Goal: Task Accomplishment & Management: Complete application form

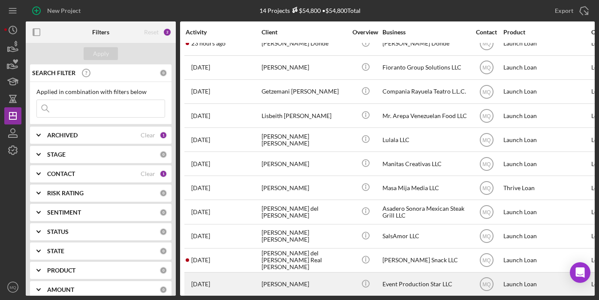
scroll to position [86, 0]
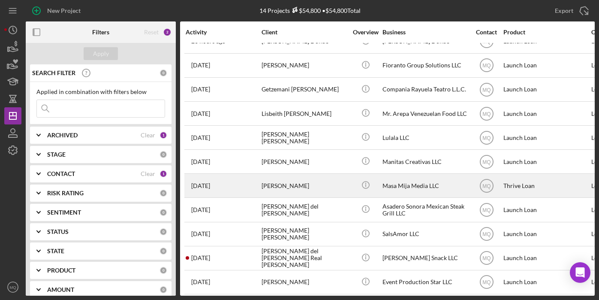
click at [308, 184] on div "[PERSON_NAME]" at bounding box center [305, 185] width 86 height 23
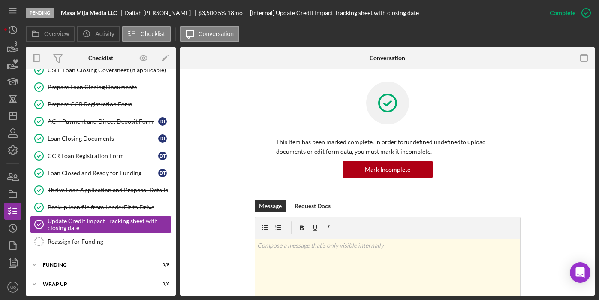
scroll to position [140, 0]
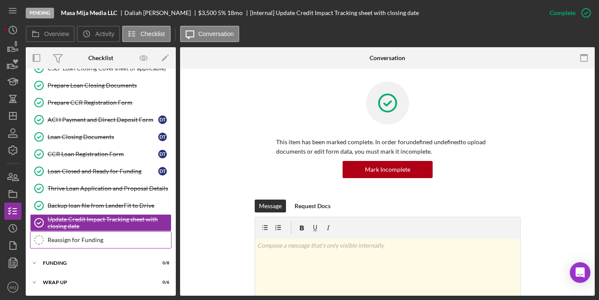
click at [119, 244] on link "Reassign for Funding Reassign for Funding" at bounding box center [101, 239] width 142 height 17
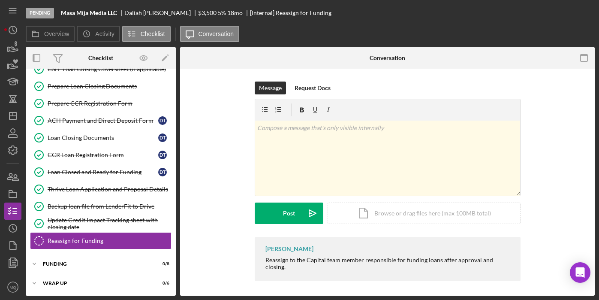
scroll to position [140, 0]
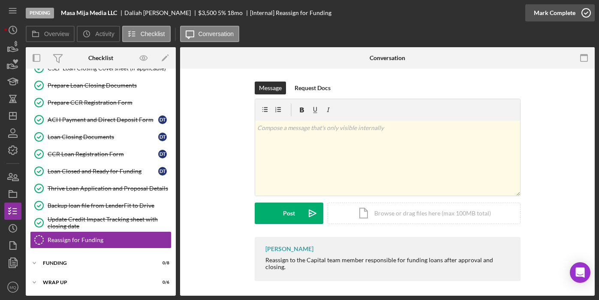
click at [586, 13] on icon "button" at bounding box center [586, 12] width 21 height 21
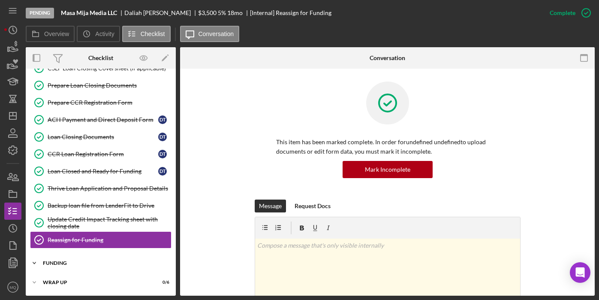
click at [68, 259] on div "Icon/Expander FUNDING 0 / 8" at bounding box center [101, 262] width 150 height 17
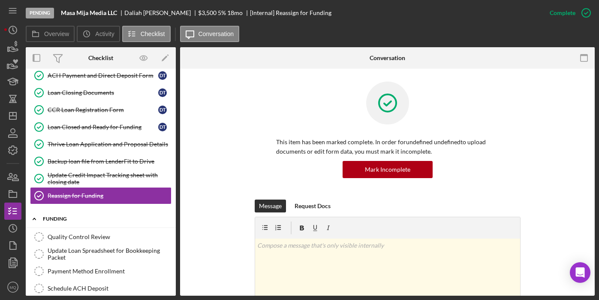
scroll to position [188, 0]
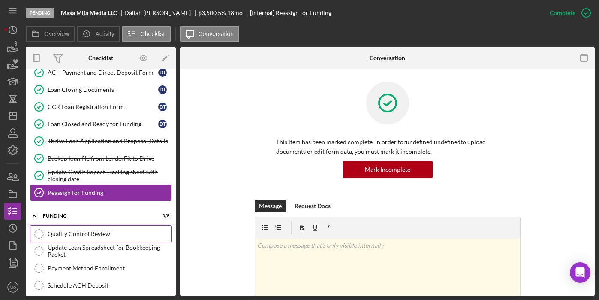
click at [96, 228] on link "Quality Control Review Quality Control Review" at bounding box center [101, 233] width 142 height 17
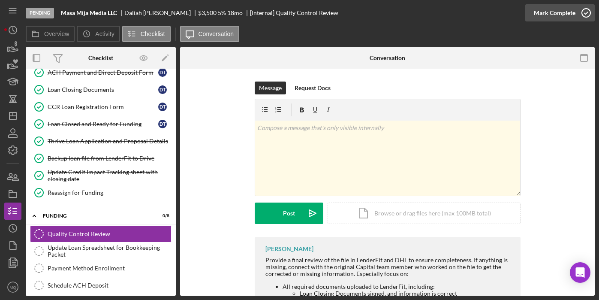
click at [589, 13] on icon "button" at bounding box center [586, 12] width 21 height 21
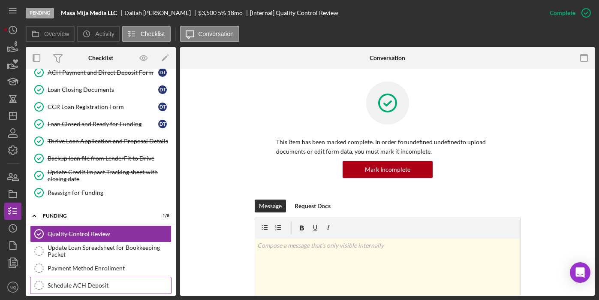
click at [109, 290] on link "Schedule ACH Deposit Schedule ACH Deposit" at bounding box center [101, 285] width 142 height 17
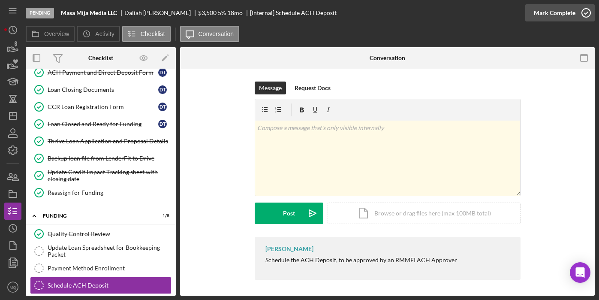
click at [588, 10] on icon "button" at bounding box center [586, 12] width 21 height 21
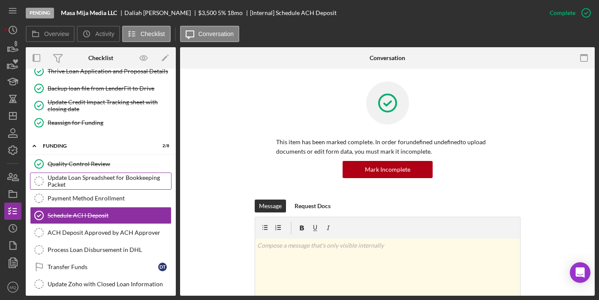
scroll to position [261, 0]
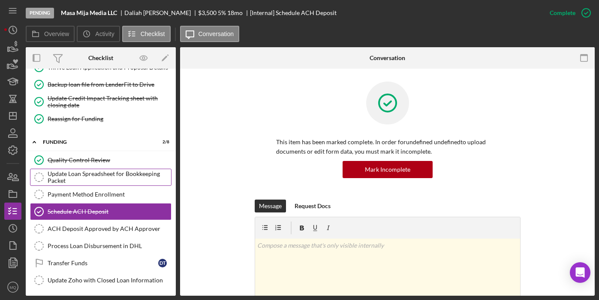
click at [143, 178] on div "Update Loan Spreadsheet for Bookkeeping Packet" at bounding box center [110, 177] width 124 height 14
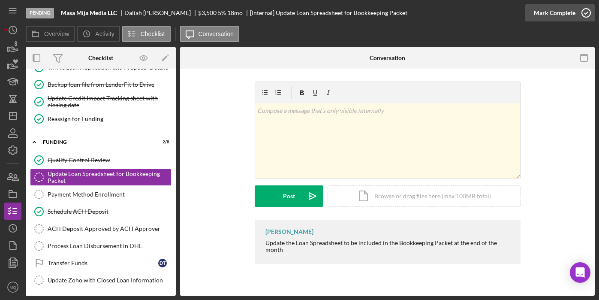
click at [587, 14] on icon "button" at bounding box center [586, 12] width 21 height 21
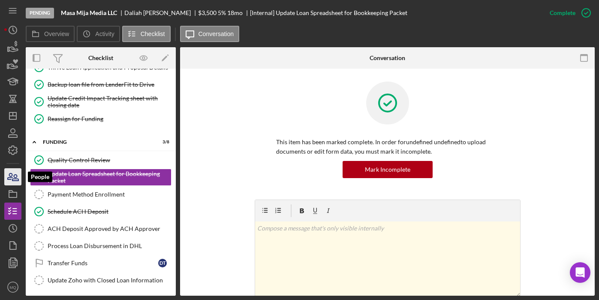
click at [17, 175] on icon "button" at bounding box center [12, 176] width 21 height 21
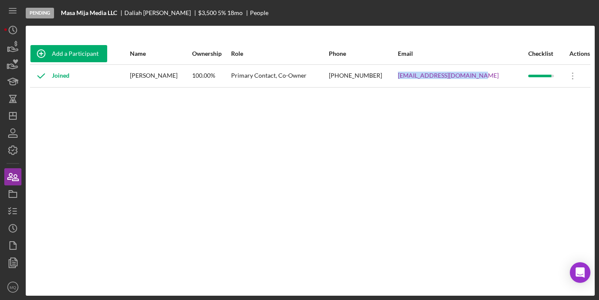
drag, startPoint x: 487, startPoint y: 77, endPoint x: 406, endPoint y: 75, distance: 80.7
click at [406, 75] on tr "Joined [PERSON_NAME] 100.00% Primary Contact, Co-Owner [PHONE_NUMBER] [EMAIL_AD…" at bounding box center [310, 75] width 561 height 23
copy tr "[EMAIL_ADDRESS][DOMAIN_NAME]"
click at [17, 215] on icon "button" at bounding box center [12, 210] width 21 height 21
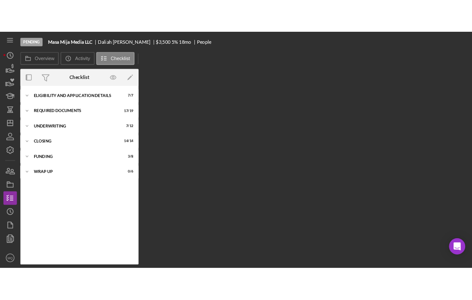
scroll to position [11, 0]
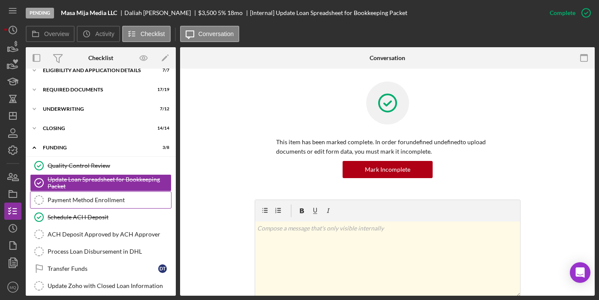
click at [122, 203] on link "Payment Method Enrollment Payment Method Enrollment" at bounding box center [101, 199] width 142 height 17
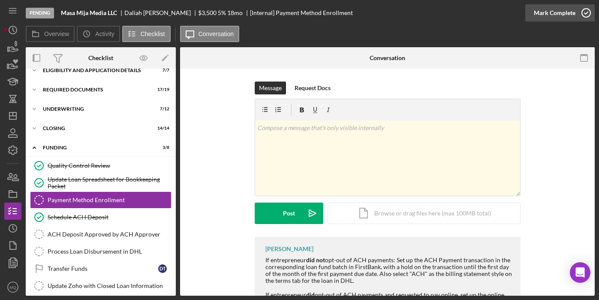
click at [588, 11] on icon "button" at bounding box center [586, 12] width 21 height 21
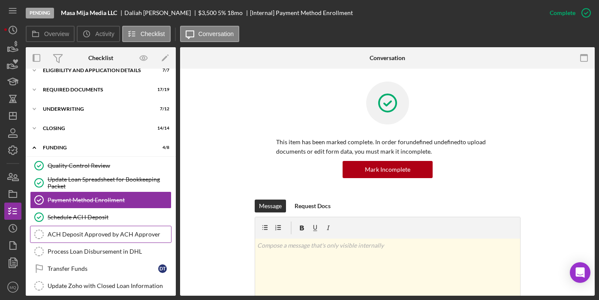
click at [103, 234] on div "ACH Deposit Approved by ACH Approver" at bounding box center [110, 234] width 124 height 7
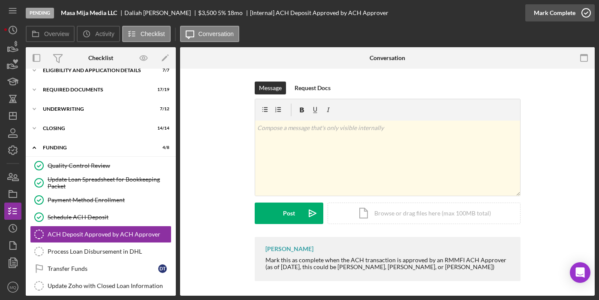
click at [585, 15] on icon "button" at bounding box center [586, 12] width 21 height 21
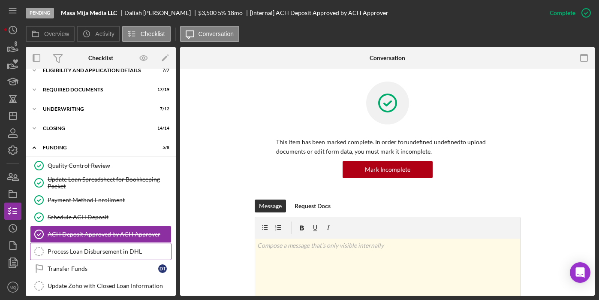
click at [108, 246] on link "Process Loan Disbursement in DHL Process Loan Disbursement in DHL" at bounding box center [101, 251] width 142 height 17
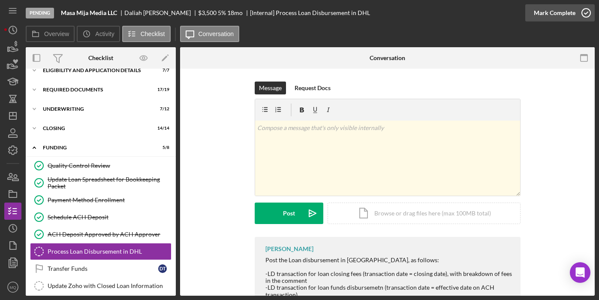
click at [587, 12] on icon "button" at bounding box center [586, 12] width 21 height 21
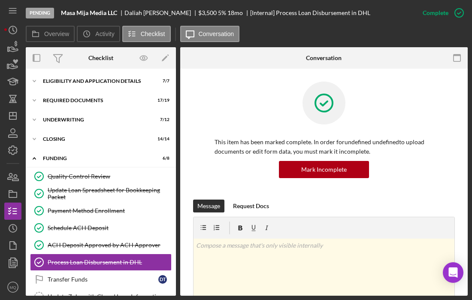
scroll to position [37, 0]
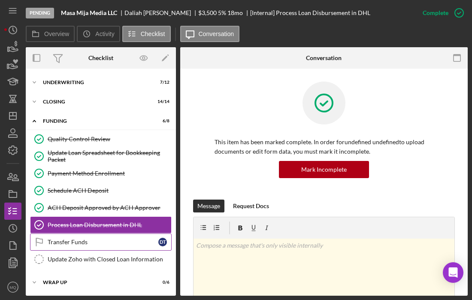
click at [87, 237] on link "Transfer Funds Transfer Funds D T" at bounding box center [101, 241] width 142 height 17
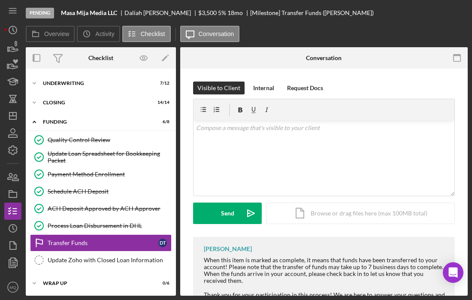
scroll to position [37, 0]
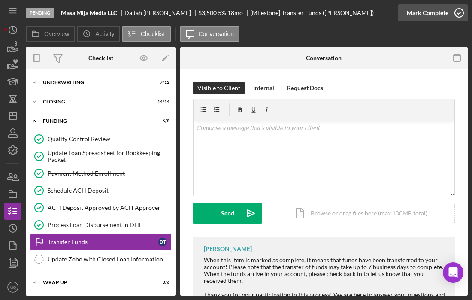
click at [459, 9] on circle "button" at bounding box center [459, 13] width 9 height 9
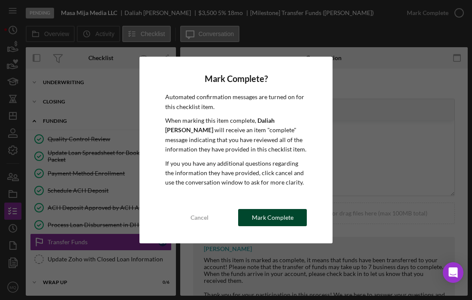
click at [262, 221] on div "Mark Complete" at bounding box center [273, 217] width 42 height 17
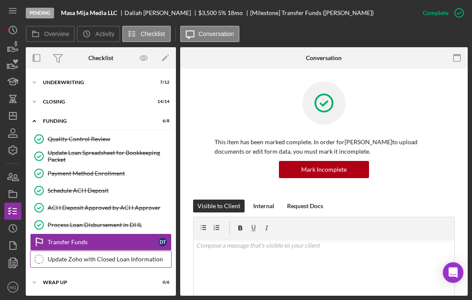
click at [132, 262] on div "Update Zoho with Closed Loan Information" at bounding box center [110, 259] width 124 height 7
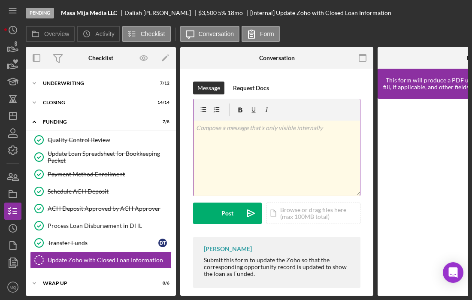
scroll to position [37, 0]
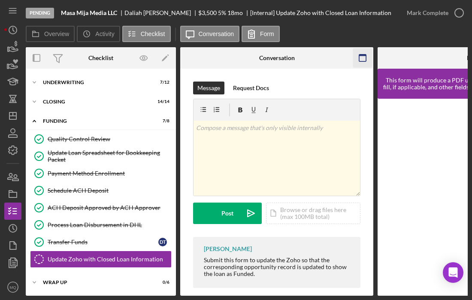
click at [360, 55] on rect "button" at bounding box center [362, 55] width 7 height 2
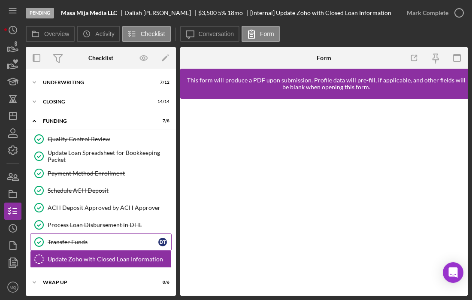
click at [88, 245] on div "Transfer Funds" at bounding box center [103, 242] width 111 height 7
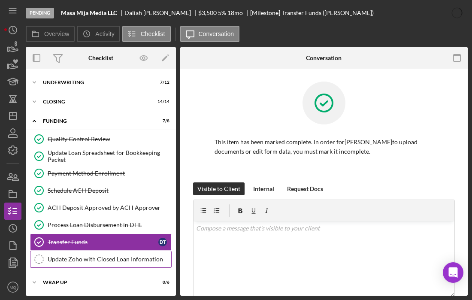
click at [94, 259] on div "Update Zoho with Closed Loan Information" at bounding box center [110, 259] width 124 height 7
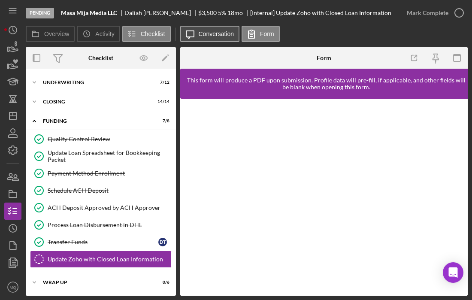
click at [199, 36] on button "Icon/Message Conversation" at bounding box center [210, 34] width 60 height 16
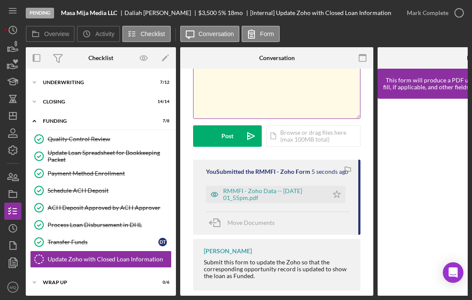
scroll to position [78, 0]
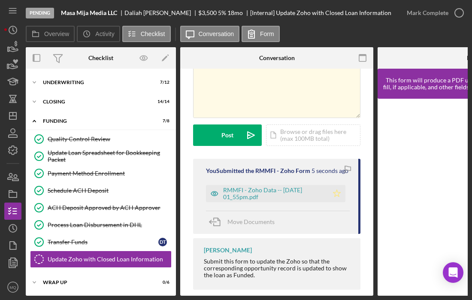
click at [333, 200] on icon "Icon/Star" at bounding box center [336, 193] width 17 height 17
click at [457, 12] on icon "button" at bounding box center [458, 12] width 21 height 21
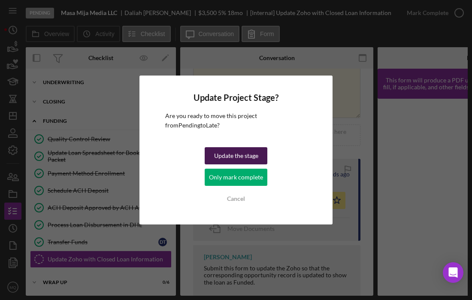
click at [232, 155] on div "Update the stage" at bounding box center [236, 155] width 44 height 17
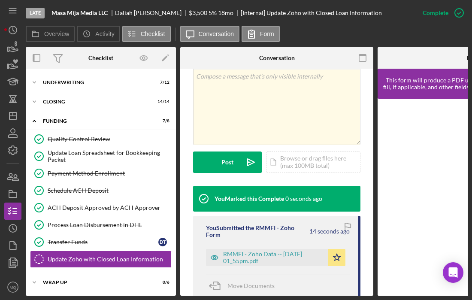
scroll to position [206, 0]
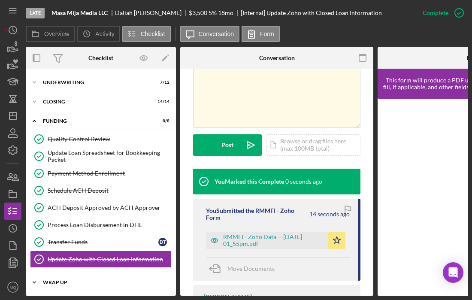
click at [95, 281] on div "Wrap Up" at bounding box center [104, 282] width 122 height 5
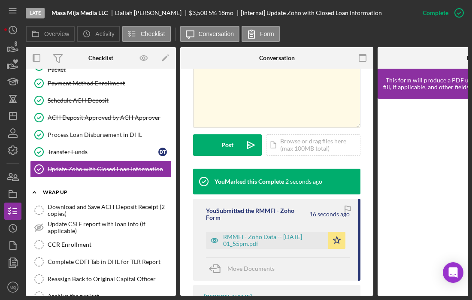
scroll to position [148, 0]
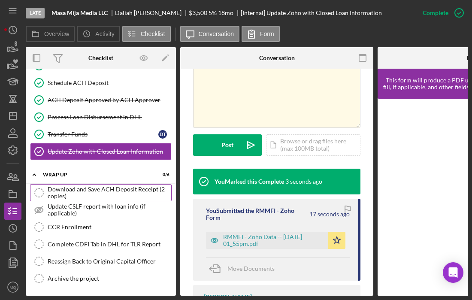
click at [127, 186] on div "Download and Save ACH Deposit Receipt (2 copies)" at bounding box center [110, 193] width 124 height 14
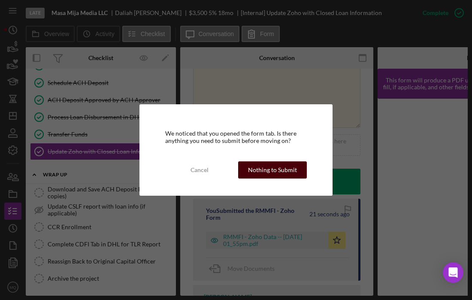
click at [281, 172] on div "Nothing to Submit" at bounding box center [272, 169] width 49 height 17
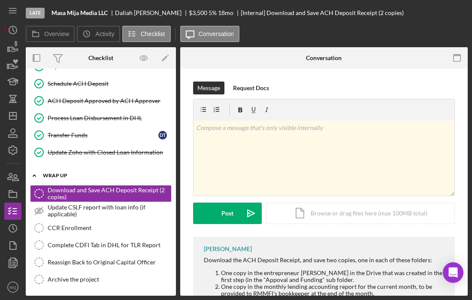
scroll to position [145, 0]
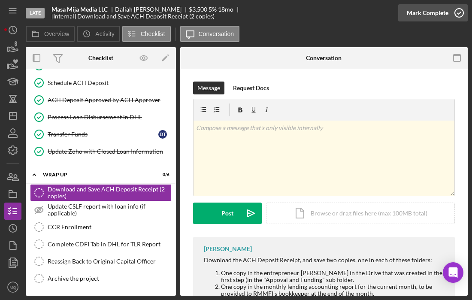
click at [459, 12] on icon "button" at bounding box center [458, 12] width 21 height 21
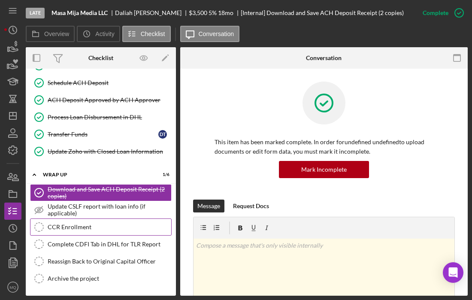
click at [122, 230] on div "CCR Enrollment" at bounding box center [110, 227] width 124 height 7
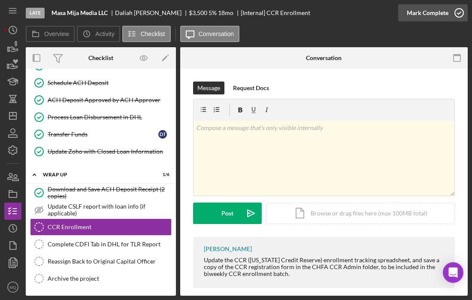
click at [459, 12] on icon "button" at bounding box center [458, 12] width 21 height 21
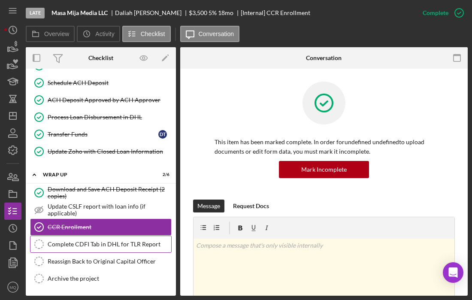
click at [145, 249] on link "Complete CDFI Tab in DHL for TLR Report Complete CDFI Tab in DHL for TLR Report" at bounding box center [101, 244] width 142 height 17
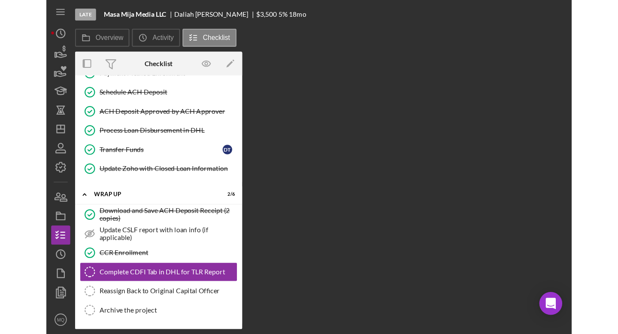
scroll to position [145, 0]
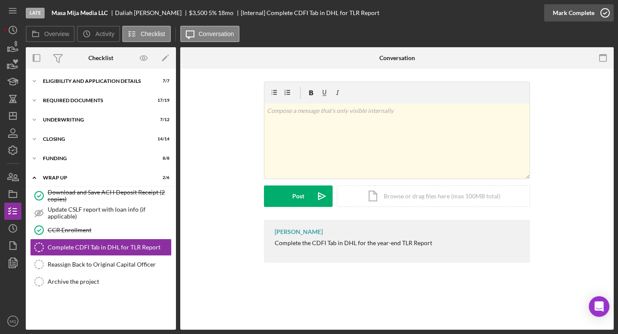
click at [605, 15] on icon "button" at bounding box center [604, 12] width 21 height 21
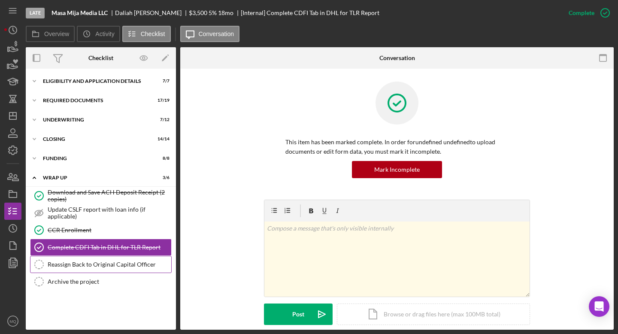
click at [121, 268] on link "Reassign Back to Original Capital Officer Reassign Back to Original Capital Off…" at bounding box center [101, 264] width 142 height 17
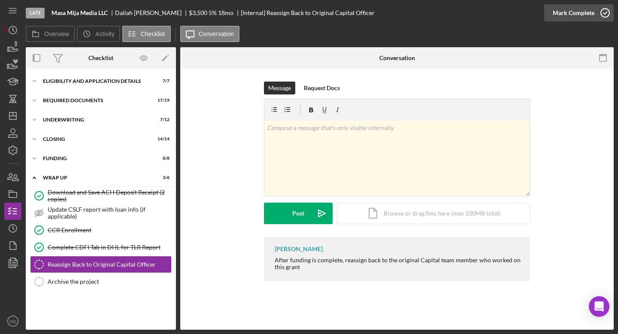
click at [605, 11] on icon "button" at bounding box center [604, 12] width 21 height 21
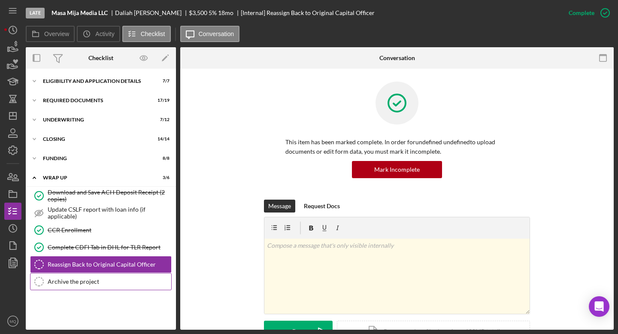
click at [127, 284] on div "Archive the project" at bounding box center [110, 281] width 124 height 7
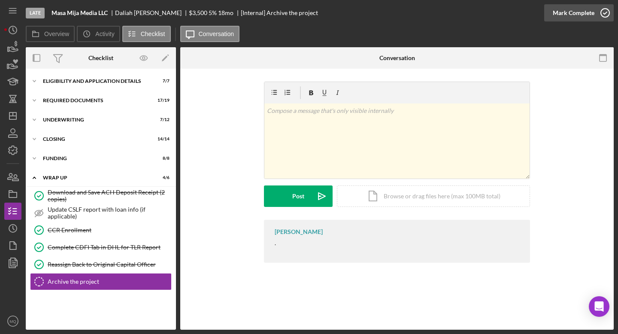
click at [604, 11] on icon "button" at bounding box center [604, 12] width 21 height 21
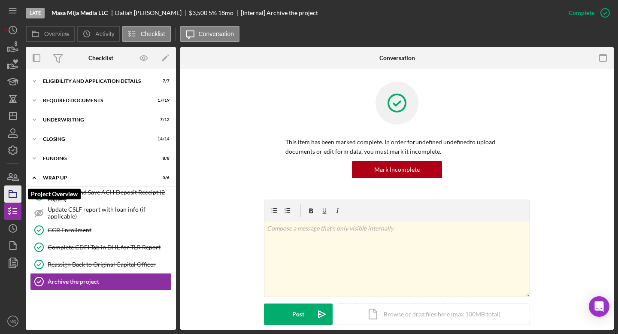
click at [19, 191] on icon "button" at bounding box center [12, 193] width 21 height 21
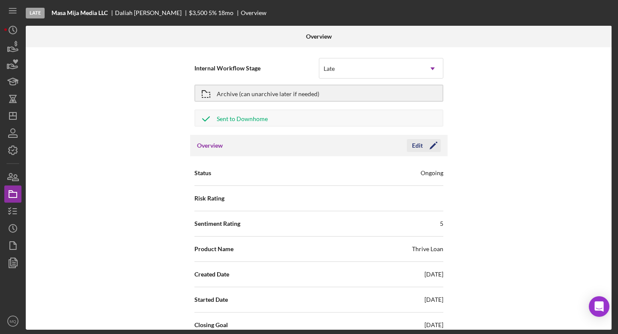
click at [433, 147] on icon "Icon/Edit" at bounding box center [433, 145] width 21 height 21
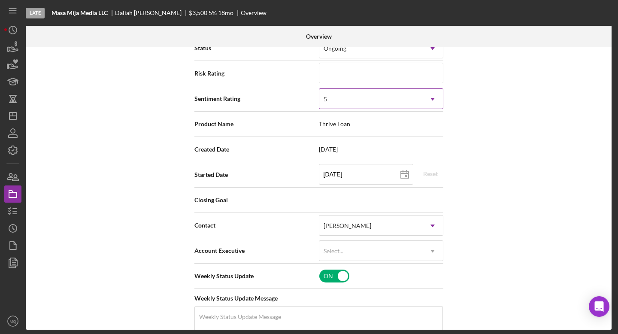
scroll to position [128, 0]
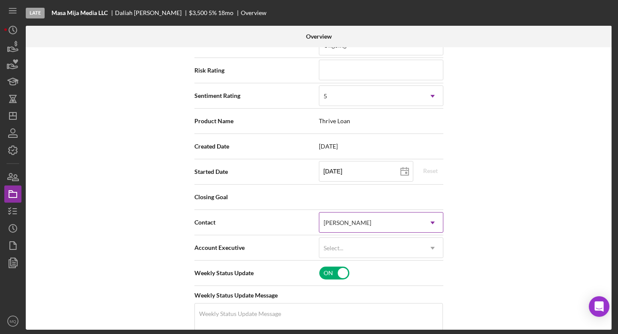
click at [418, 219] on div "[PERSON_NAME]" at bounding box center [370, 223] width 103 height 20
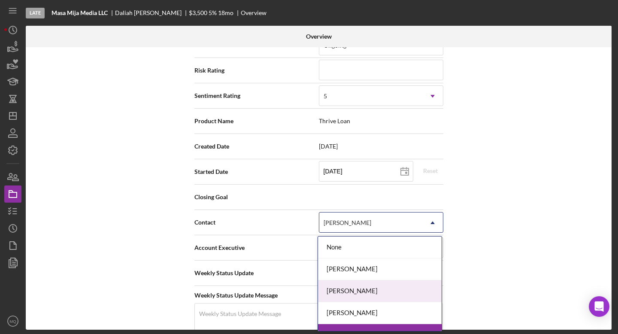
click at [355, 297] on div "[PERSON_NAME]" at bounding box center [380, 291] width 124 height 22
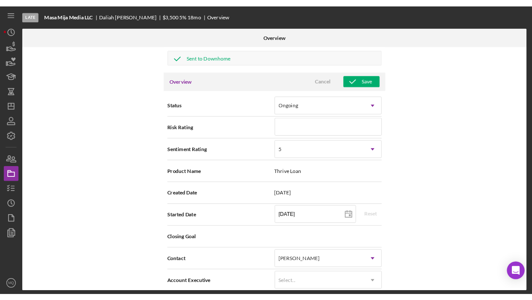
scroll to position [0, 0]
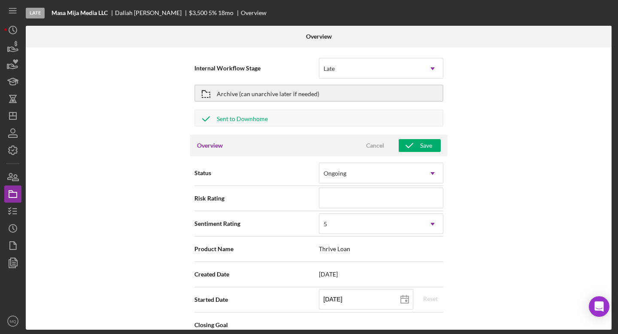
click at [432, 139] on div "Overview Cancel Save" at bounding box center [318, 145] width 257 height 21
click at [432, 145] on button "Save" at bounding box center [420, 145] width 42 height 13
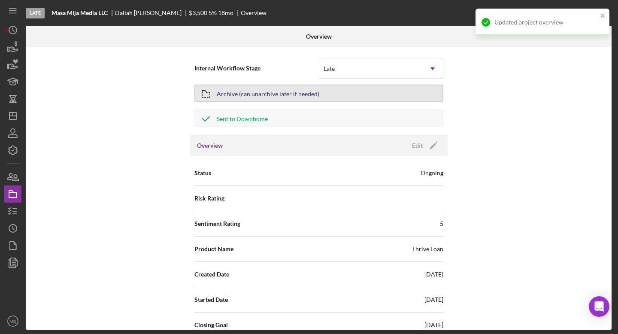
click at [272, 90] on div "Archive (can unarchive later if needed)" at bounding box center [268, 92] width 103 height 15
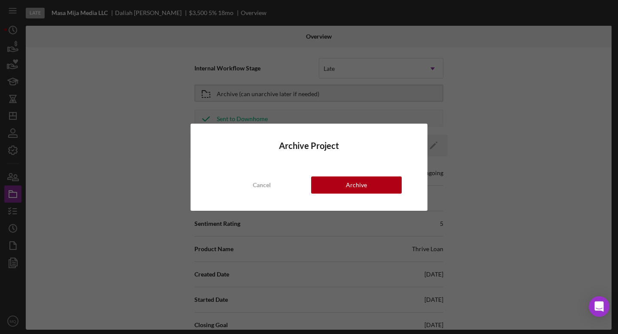
click at [350, 175] on div "Archive Project Cancel Archive" at bounding box center [309, 167] width 237 height 87
click at [354, 188] on div "Archive" at bounding box center [356, 184] width 21 height 17
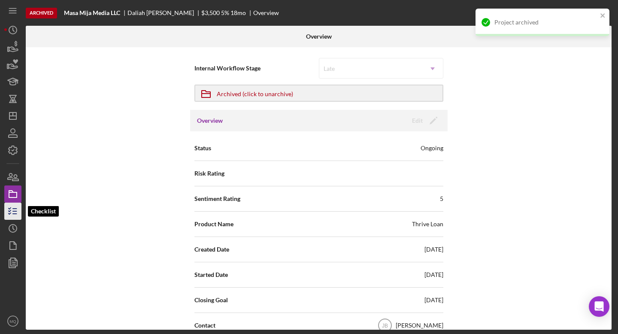
click at [19, 212] on icon "button" at bounding box center [12, 210] width 21 height 21
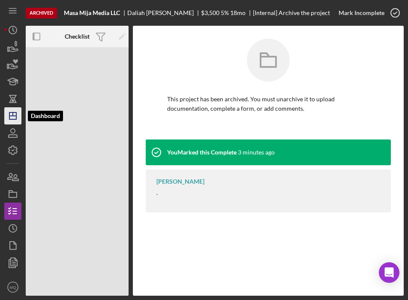
click at [14, 119] on polygon "button" at bounding box center [12, 115] width 7 height 7
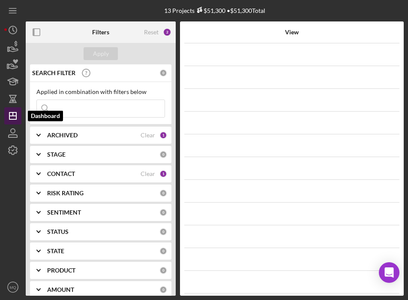
click at [13, 114] on line "button" at bounding box center [13, 113] width 0 height 3
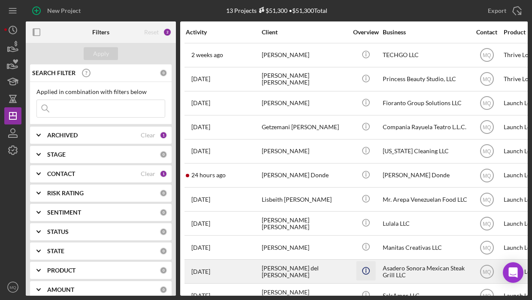
scroll to position [62, 0]
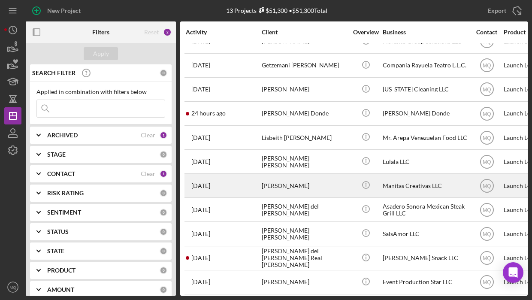
click at [303, 185] on div "[PERSON_NAME]" at bounding box center [305, 185] width 86 height 23
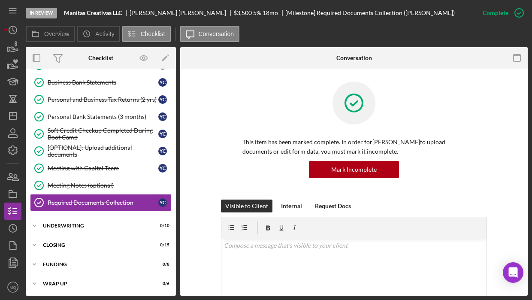
scroll to position [191, 0]
click at [107, 226] on div "Underwriting" at bounding box center [104, 225] width 122 height 5
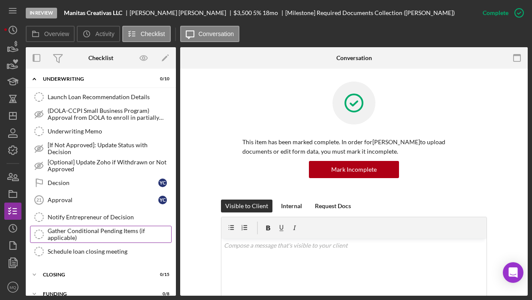
scroll to position [316, 0]
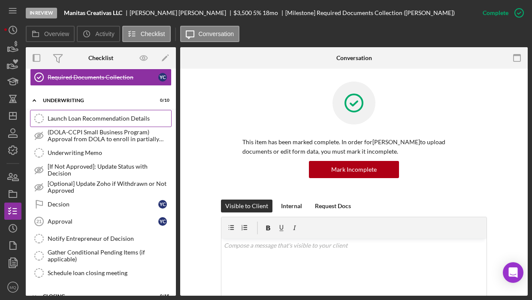
click at [139, 121] on div "Launch Loan Recommendation Details" at bounding box center [110, 118] width 124 height 7
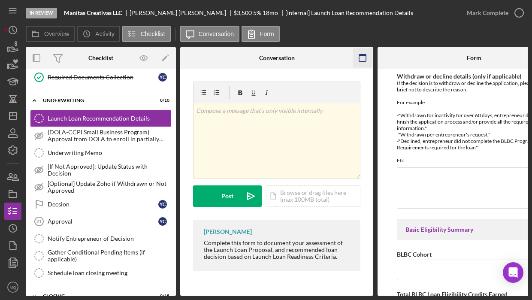
click at [364, 64] on icon "button" at bounding box center [362, 57] width 19 height 19
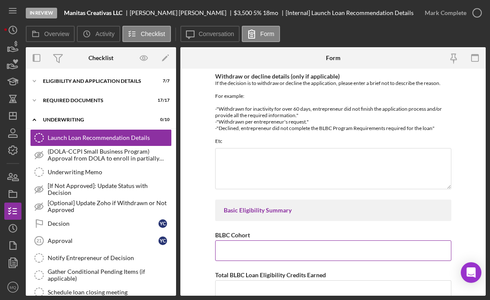
click at [276, 251] on input "BLBC Cohort" at bounding box center [333, 250] width 236 height 21
paste input "BLBC SP#5"
type input "BLBC SP#5"
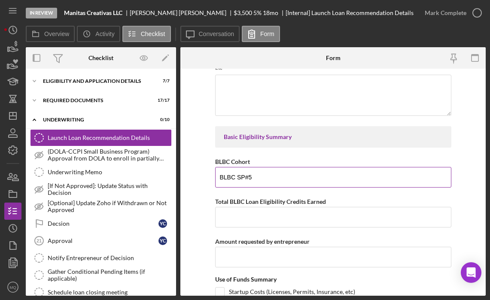
scroll to position [74, 0]
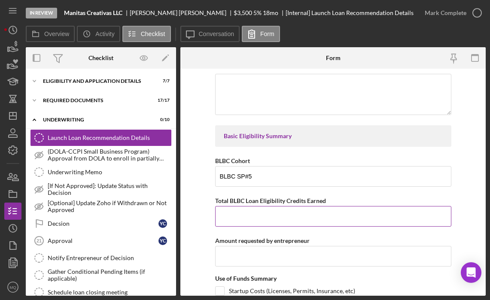
click at [271, 215] on input "Total BLBC Loan Eligibility Credits Earned" at bounding box center [333, 216] width 236 height 21
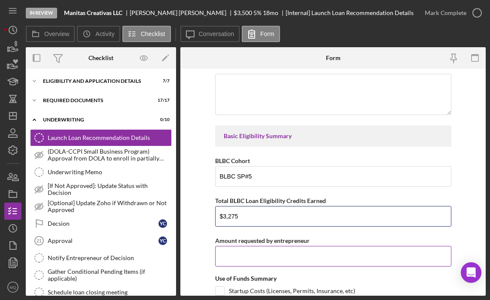
type input "$3,275"
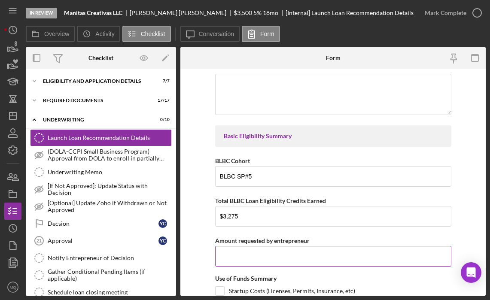
click at [273, 262] on input "Amount requested by entrepreneur" at bounding box center [333, 256] width 236 height 21
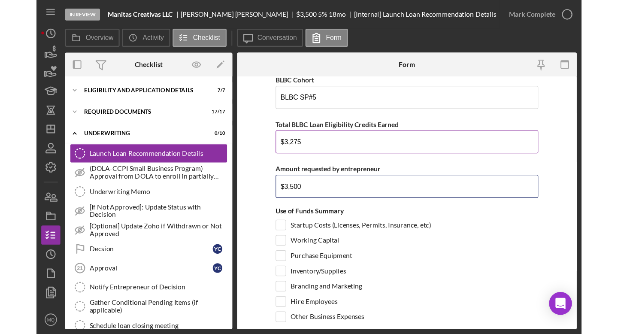
scroll to position [164, 0]
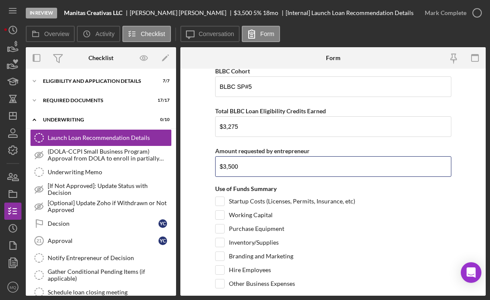
type input "$3,500"
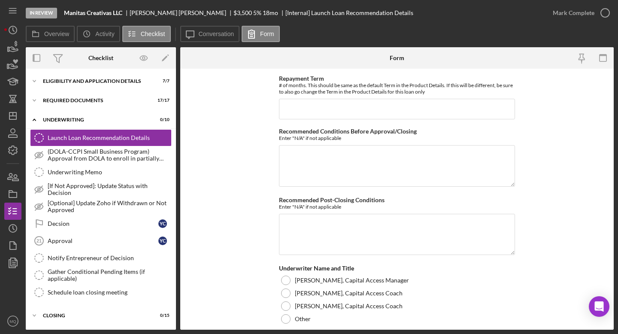
scroll to position [2066, 0]
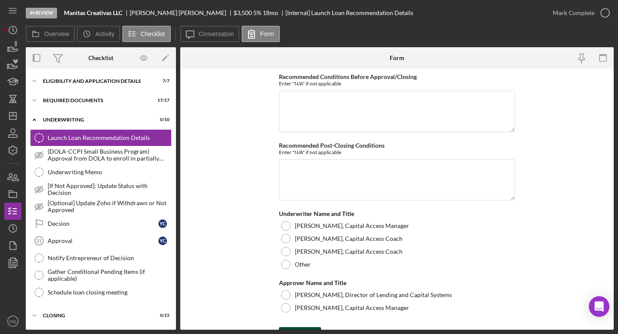
click at [307, 299] on div "Save" at bounding box center [306, 335] width 12 height 17
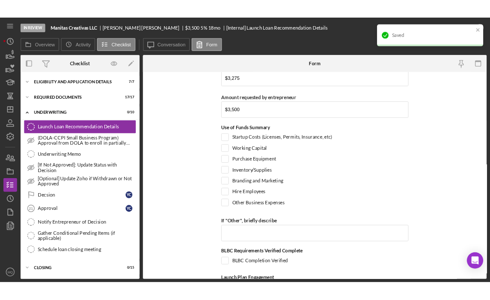
scroll to position [218, 0]
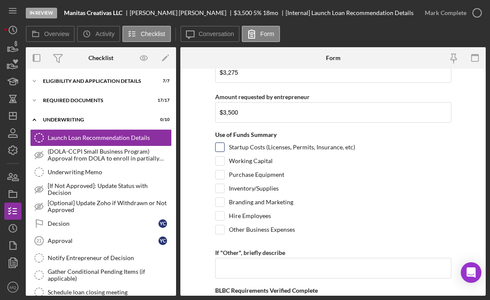
click at [218, 145] on input "Startup Costs (Licenses, Permits, Insurance, etc)" at bounding box center [219, 147] width 9 height 9
checkbox input "true"
click at [219, 188] on input "Inventory/Supplies" at bounding box center [219, 188] width 9 height 9
checkbox input "true"
click at [219, 229] on input "Other Business Expenses" at bounding box center [219, 229] width 9 height 9
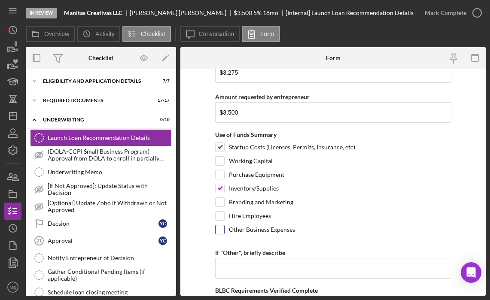
checkbox input "true"
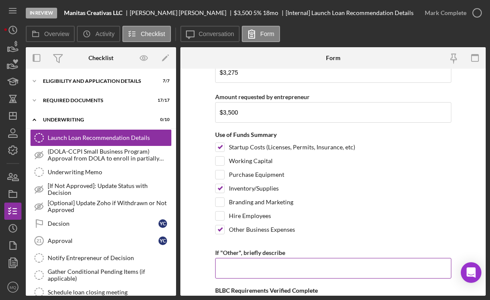
click at [239, 275] on input "If "Other", briefly describe" at bounding box center [333, 268] width 236 height 21
type input "Classes"
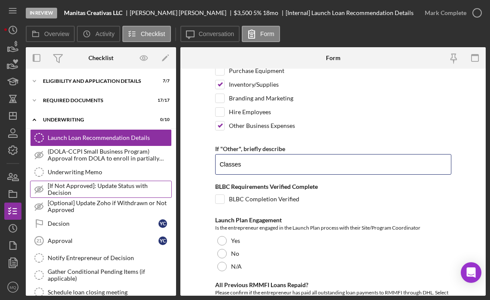
scroll to position [322, 0]
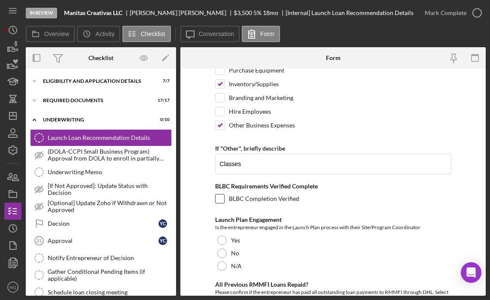
click at [220, 195] on input "BLBC Completion Verified" at bounding box center [219, 198] width 9 height 9
checkbox input "true"
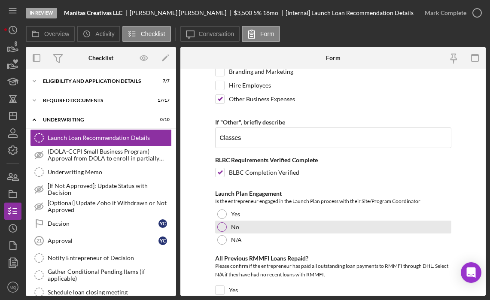
scroll to position [355, 0]
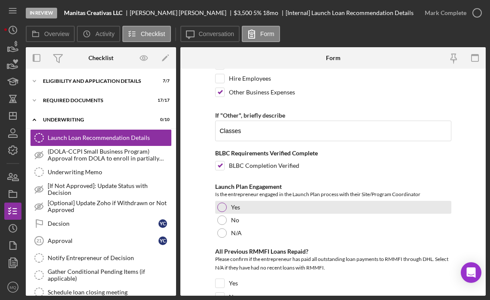
click at [231, 207] on label "Yes" at bounding box center [235, 207] width 9 height 7
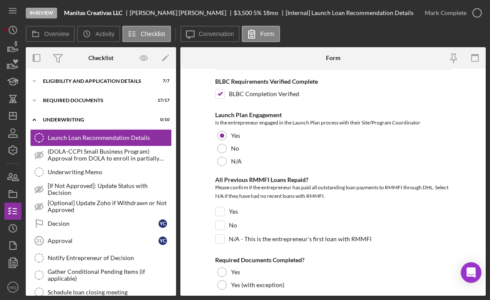
scroll to position [433, 0]
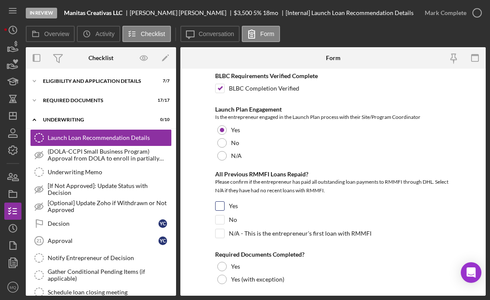
click at [220, 205] on input "Yes" at bounding box center [219, 206] width 9 height 9
checkbox input "true"
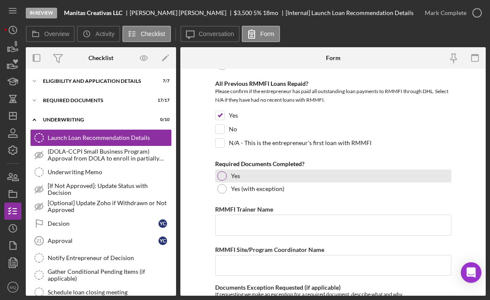
scroll to position [523, 0]
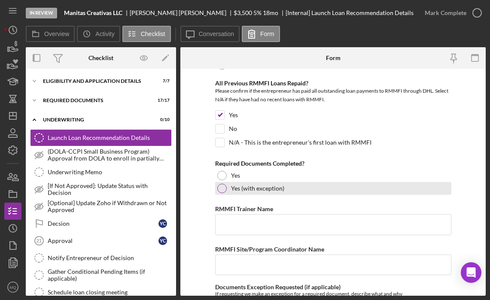
click at [220, 188] on div at bounding box center [221, 188] width 9 height 9
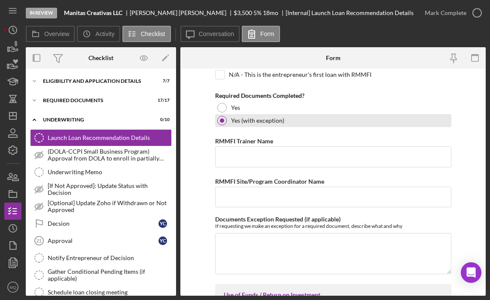
scroll to position [592, 0]
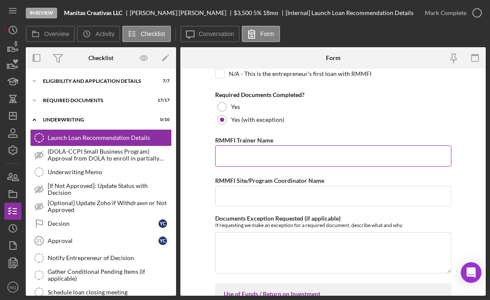
click at [292, 151] on input "RMMFI Trainer Name" at bounding box center [333, 155] width 236 height 21
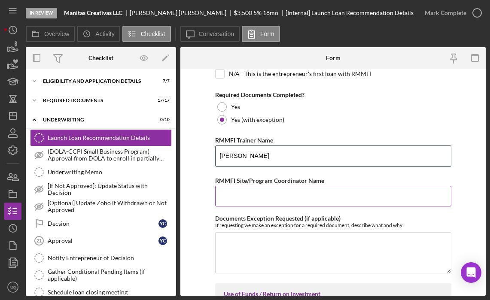
type input "[PERSON_NAME]"
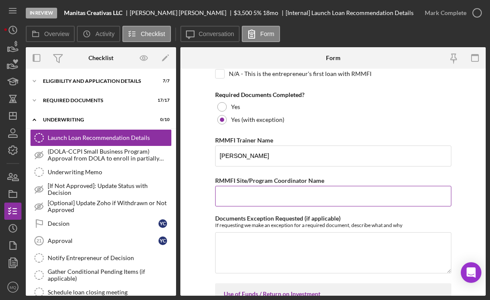
click at [291, 192] on input "RMMFI Site/Program Coordinator Name" at bounding box center [333, 196] width 236 height 21
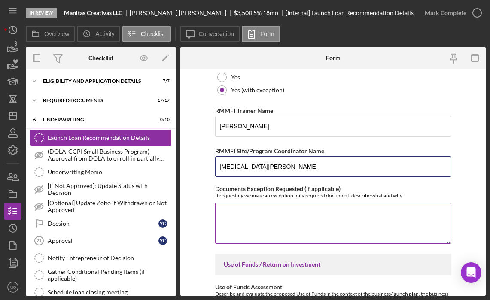
scroll to position [638, 0]
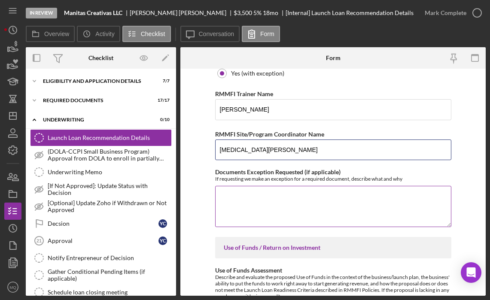
type input "[MEDICAL_DATA][PERSON_NAME]"
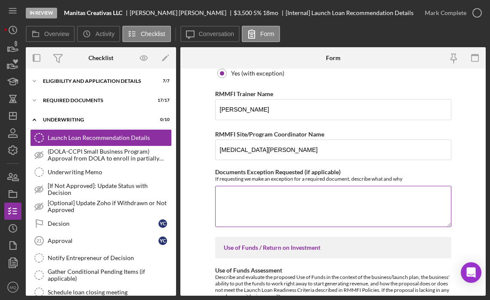
click at [286, 206] on textarea "Documents Exception Requested (if applicable)" at bounding box center [333, 206] width 236 height 41
type textarea "We are requesting"
type textarea "D"
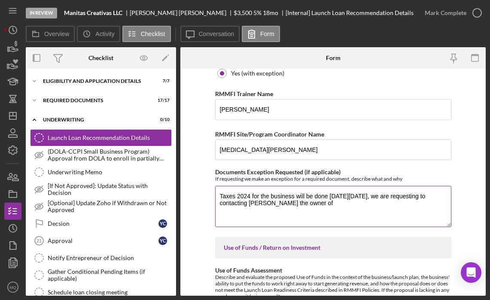
click at [381, 195] on textarea "Taxes 2024 for the business will be done [DATE][DATE], we are requesting to con…" at bounding box center [333, 206] width 236 height 41
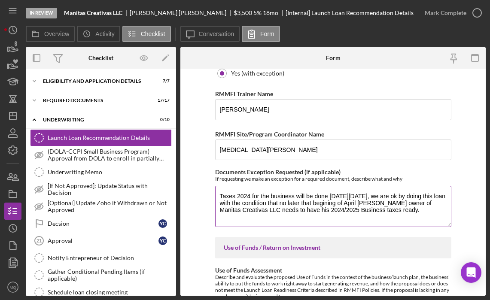
click at [348, 195] on textarea "Taxes 2024 for the business will be done [DATE][DATE], we are ok by doing this …" at bounding box center [333, 206] width 236 height 41
click at [251, 196] on textarea "Taxes 2024 for the business will be done [DATE][DATE], we are ok by doing this …" at bounding box center [333, 206] width 236 height 41
click at [372, 196] on textarea "Taxes 2024 and 2025 for the business will be done [DATE][DATE], we are ok by do…" at bounding box center [333, 206] width 236 height 41
drag, startPoint x: 404, startPoint y: 210, endPoint x: 226, endPoint y: 180, distance: 181.0
click at [226, 181] on div "Documents Exception Requested (if applicable) If requesting we make an exceptio…" at bounding box center [333, 199] width 236 height 60
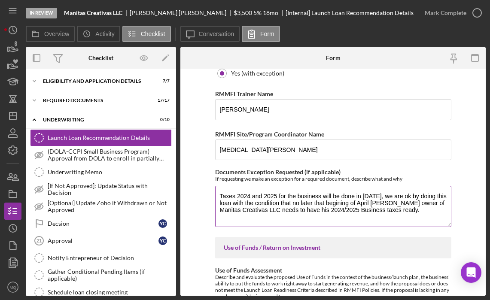
drag, startPoint x: 209, startPoint y: 173, endPoint x: 390, endPoint y: 208, distance: 185.3
click at [390, 209] on form "Withdraw or decline details (only if applicable) If the decision is to withdraw…" at bounding box center [332, 182] width 305 height 227
copy label
click at [218, 198] on textarea "Taxes 2024 and 2025 for the business will be done in [DATE], we are ok by doing…" at bounding box center [333, 206] width 236 height 41
drag, startPoint x: 218, startPoint y: 198, endPoint x: 428, endPoint y: 209, distance: 209.7
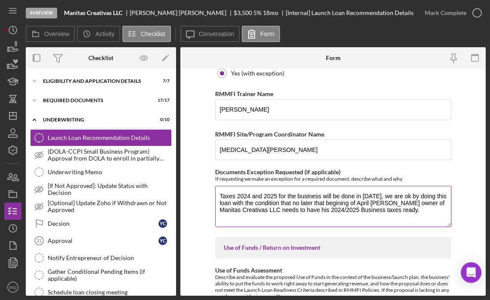
click at [428, 209] on textarea "Taxes 2024 and 2025 for the business will be done in [DATE], we are ok by doing…" at bounding box center [333, 206] width 236 height 41
paste textarea "We request an exception for the 2024 and 2025 business tax returns. These retur…"
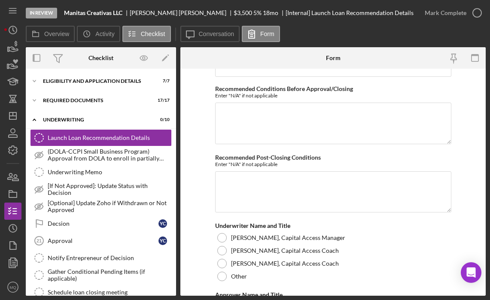
scroll to position [2100, 0]
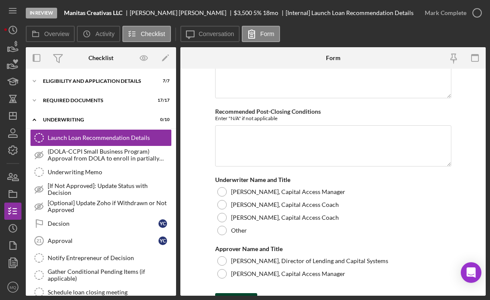
type textarea "We request an exception for the 2024 and 2025 business tax returns. These retur…"
click at [241, 293] on div "Save" at bounding box center [242, 301] width 12 height 17
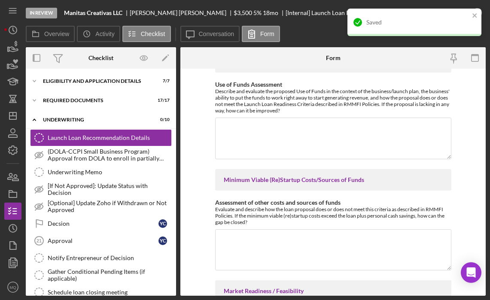
scroll to position [826, 0]
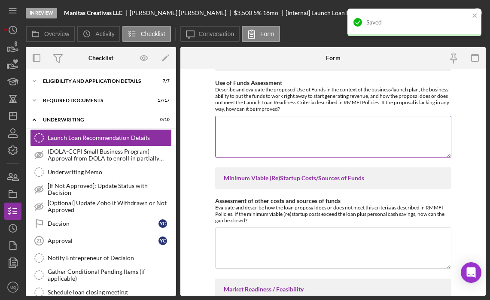
drag, startPoint x: 212, startPoint y: 82, endPoint x: 283, endPoint y: 112, distance: 77.7
click at [283, 112] on form "Withdraw or decline details (only if applicable) If the decision is to withdraw…" at bounding box center [332, 182] width 305 height 227
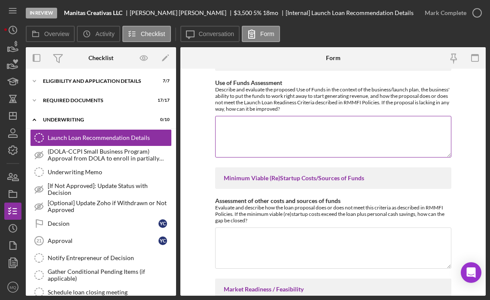
copy label
click at [271, 136] on textarea "Use of Funds Assessment" at bounding box center [333, 136] width 236 height 41
paste textarea "The proposed use of funds is directly aligned with the business launch plan, as…"
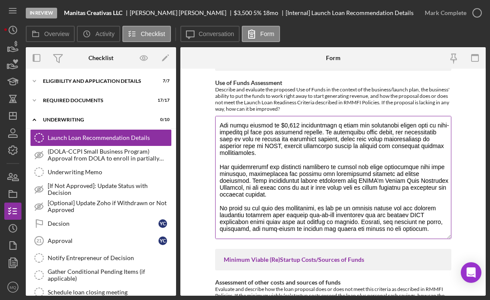
scroll to position [54, 0]
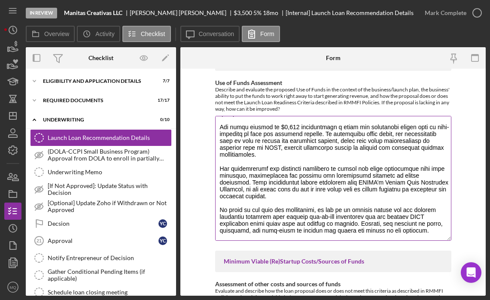
drag, startPoint x: 448, startPoint y: 155, endPoint x: 448, endPoint y: 239, distance: 83.7
click at [448, 239] on textarea "Use of Funds Assessment" at bounding box center [333, 178] width 236 height 125
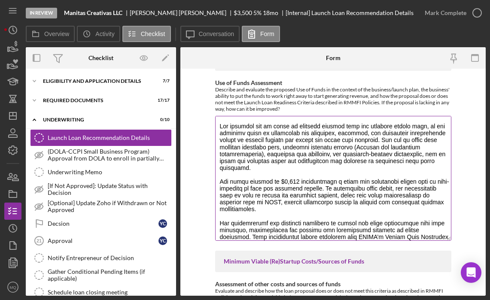
click at [218, 184] on textarea "Use of Funds Assessment" at bounding box center [333, 178] width 236 height 125
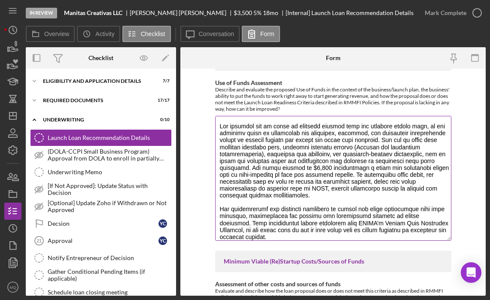
click at [218, 211] on textarea "Use of Funds Assessment" at bounding box center [333, 178] width 236 height 125
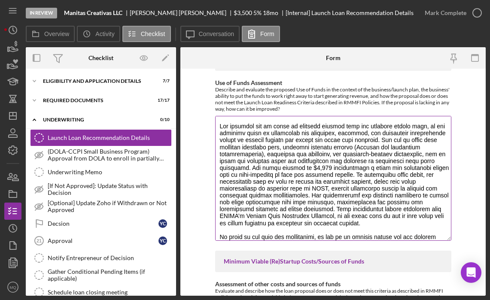
click at [245, 167] on textarea "Use of Funds Assessment" at bounding box center [333, 178] width 236 height 125
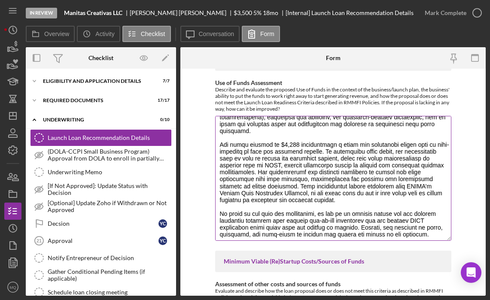
scroll to position [41, 0]
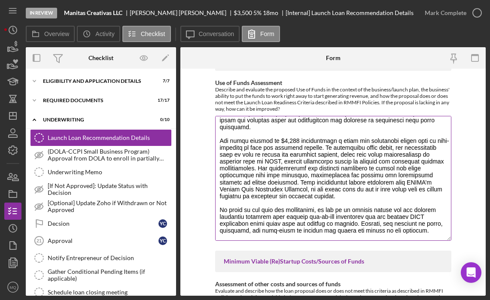
click at [217, 210] on textarea "Use of Funds Assessment" at bounding box center [333, 178] width 236 height 125
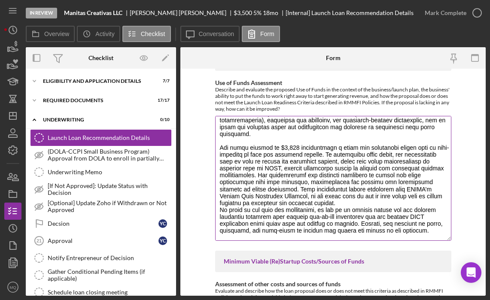
scroll to position [34, 0]
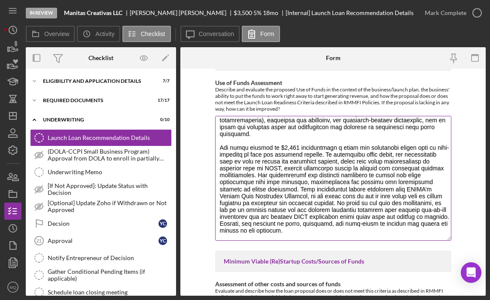
click at [218, 146] on textarea "Use of Funds Assessment" at bounding box center [333, 178] width 236 height 125
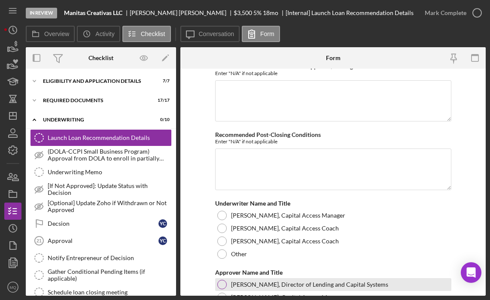
scroll to position [2183, 0]
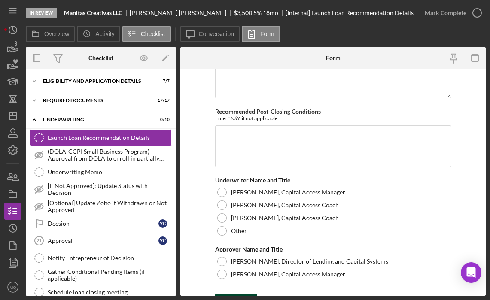
type textarea "The proposed use of funds is directly aligned with the business launch plan, as…"
click at [242, 293] on div "Save" at bounding box center [242, 301] width 12 height 17
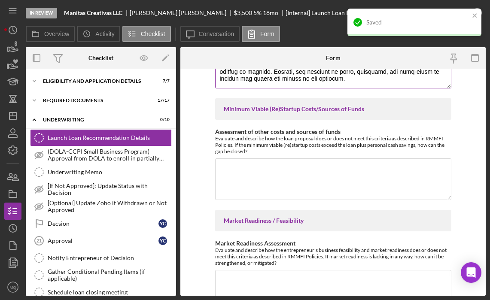
scroll to position [979, 0]
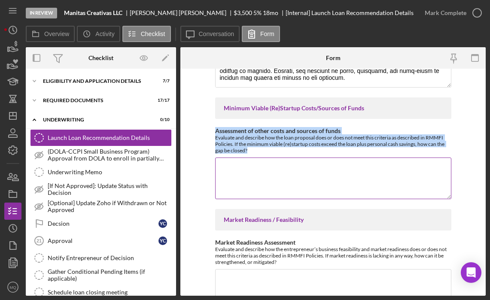
drag, startPoint x: 212, startPoint y: 131, endPoint x: 251, endPoint y: 149, distance: 43.4
click at [251, 149] on form "Withdraw or decline details (only if applicable) If the decision is to withdraw…" at bounding box center [332, 182] width 305 height 227
copy div "Assessment of other costs and sources of funds Evaluate and describe how the lo…"
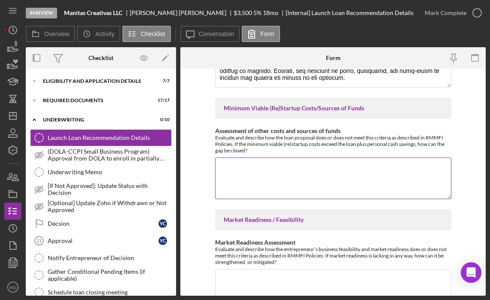
click at [277, 173] on textarea "Assessment of other costs and sources of funds" at bounding box center [333, 177] width 236 height 41
paste textarea "Lor ipsu dolorsit ametc ADIPI’e seddoeiu temporinc utlab etdol mag aliquae ad m…"
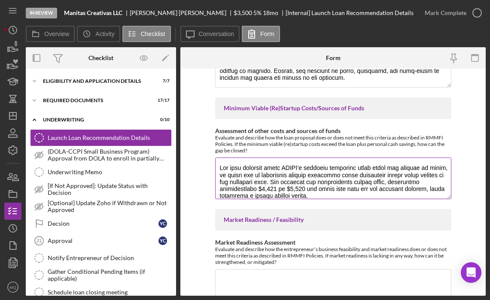
scroll to position [83, 0]
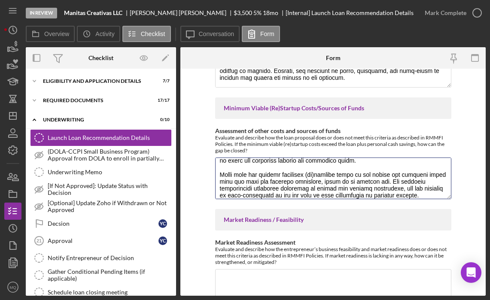
drag, startPoint x: 447, startPoint y: 198, endPoint x: 445, endPoint y: 228, distance: 30.1
click at [446, 231] on div "Withdraw or decline details (only if applicable) If the decision is to withdraw…" at bounding box center [333, 293] width 236 height 2399
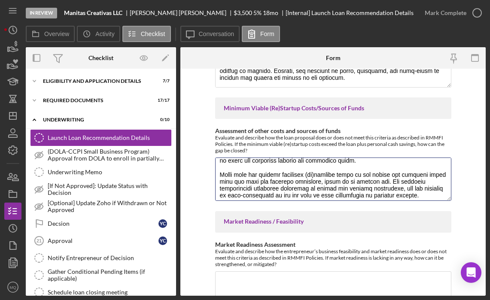
scroll to position [0, 0]
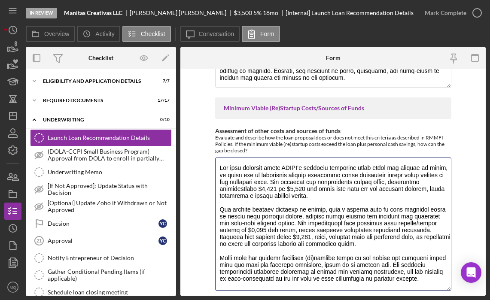
drag, startPoint x: 447, startPoint y: 197, endPoint x: 458, endPoint y: 288, distance: 92.5
click at [458, 288] on form "Withdraw or decline details (only if applicable) If the decision is to withdraw…" at bounding box center [332, 182] width 305 height 227
click at [218, 210] on textarea "Assessment of other costs and sources of funds" at bounding box center [333, 223] width 236 height 133
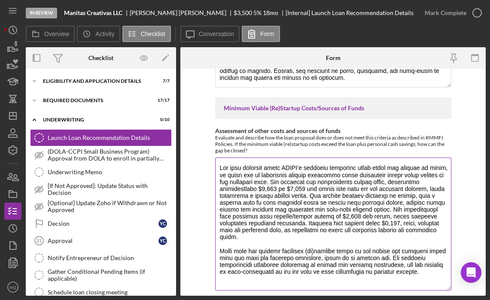
click at [219, 245] on textarea "Assessment of other costs and sources of funds" at bounding box center [333, 223] width 236 height 133
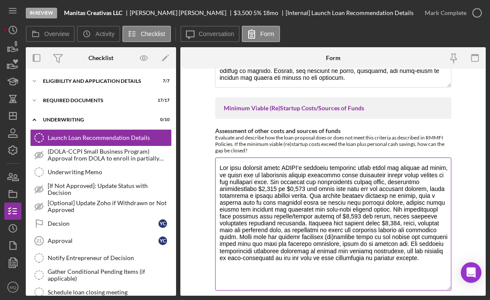
click at [304, 236] on textarea "Assessment of other costs and sources of funds" at bounding box center [333, 223] width 236 height 133
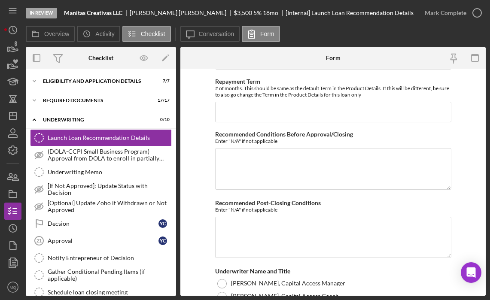
scroll to position [2275, 0]
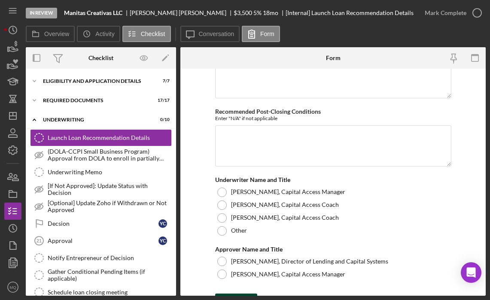
type textarea "Lor ipsu dolorsit ametc ADIPI’e seddoeiu temporinc utlab etdol mag aliquae ad m…"
click at [239, 293] on div "Save" at bounding box center [242, 301] width 12 height 17
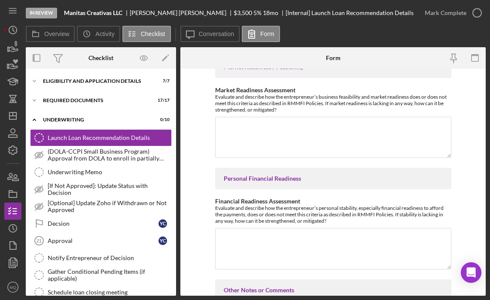
scroll to position [1213, 0]
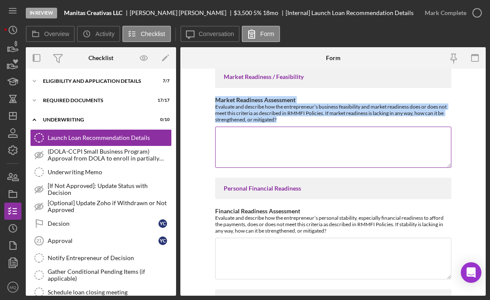
drag, startPoint x: 212, startPoint y: 99, endPoint x: 286, endPoint y: 118, distance: 75.8
click at [286, 118] on form "Withdraw or decline details (only if applicable) If the decision is to withdraw…" at bounding box center [332, 182] width 305 height 227
copy div "Market Readiness Assessment Evaluate and describe how the entrepreneur’s busine…"
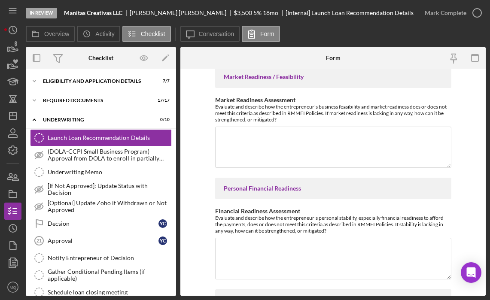
click at [64, 14] on div "In Review Manitas Creativas LLC [PERSON_NAME] $3,500 $3,500 5 % 18 mo [Internal…" at bounding box center [221, 13] width 390 height 26
click at [276, 151] on textarea "Market Readiness Assessment" at bounding box center [333, 147] width 236 height 41
paste textarea "Loremip Dolorsita CON adipiscingel seddoe tempor incididun utl etdolore magnaal…"
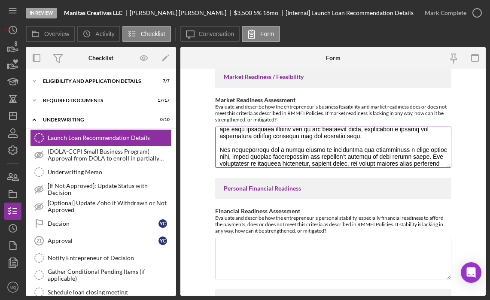
scroll to position [38, 0]
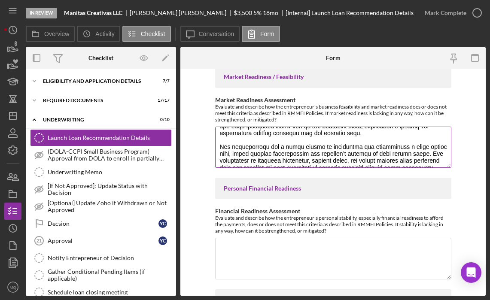
click at [219, 145] on textarea "Market Readiness Assessment" at bounding box center [333, 147] width 236 height 41
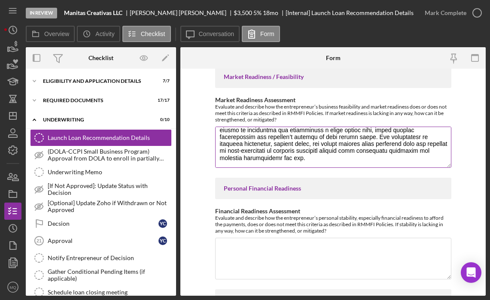
scroll to position [48, 0]
drag, startPoint x: 348, startPoint y: 144, endPoint x: 437, endPoint y: 134, distance: 89.7
click at [348, 144] on textarea "Market Readiness Assessment" at bounding box center [333, 147] width 236 height 41
click at [353, 143] on textarea "Market Readiness Assessment" at bounding box center [333, 147] width 236 height 41
click at [341, 142] on textarea "Market Readiness Assessment" at bounding box center [333, 147] width 236 height 41
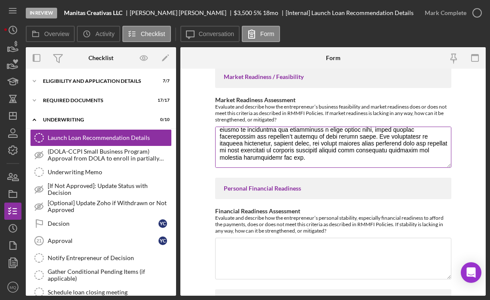
click at [348, 142] on textarea "Market Readiness Assessment" at bounding box center [333, 147] width 236 height 41
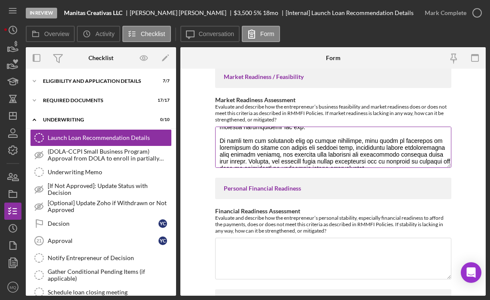
scroll to position [82, 0]
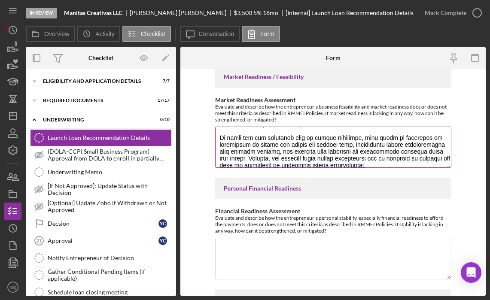
click at [242, 152] on textarea "Market Readiness Assessment" at bounding box center [333, 147] width 236 height 41
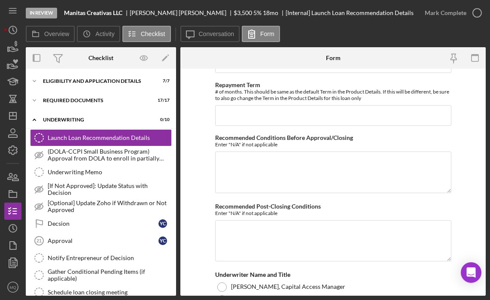
scroll to position [2275, 0]
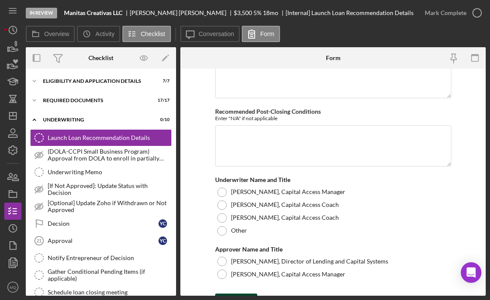
type textarea "Loremip Dolorsita CON adipiscingel seddoe tempor incididun utl etdolore magnaal…"
click at [244, 293] on div "Save" at bounding box center [242, 301] width 12 height 17
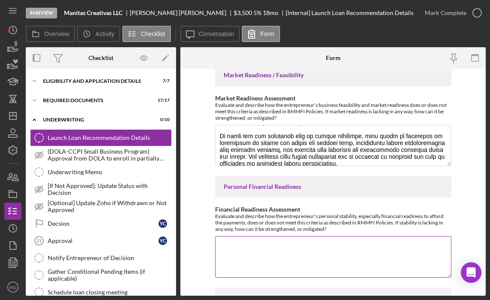
scroll to position [1216, 0]
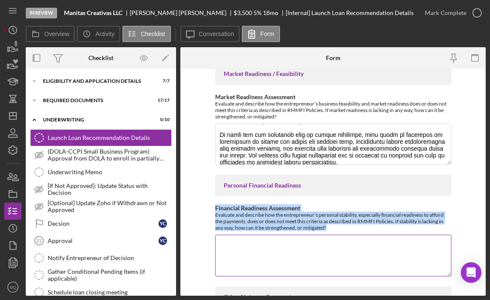
drag, startPoint x: 212, startPoint y: 206, endPoint x: 333, endPoint y: 227, distance: 121.9
click at [333, 227] on form "Withdraw or decline details (only if applicable) If the decision is to withdraw…" at bounding box center [332, 182] width 305 height 227
copy div "Financial Readiness Assessment Evaluate and describe how the entrepreneur’s per…"
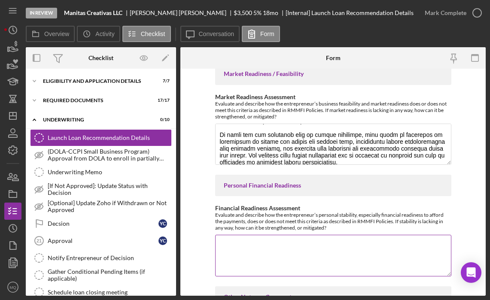
click at [264, 255] on textarea "Financial Readiness Assessment" at bounding box center [333, 255] width 236 height 41
paste textarea "Financial Readiness Assessment The entrepreneur demonstrates strong personal an…"
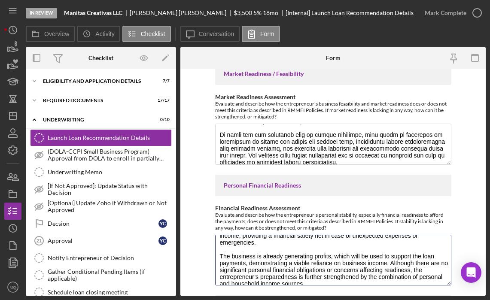
scroll to position [39, 0]
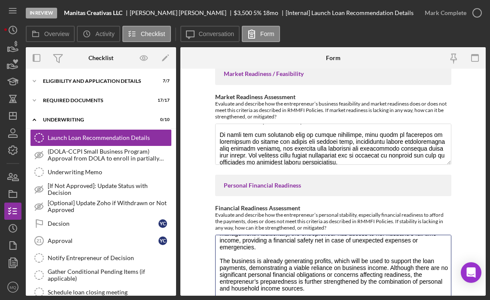
drag, startPoint x: 446, startPoint y: 273, endPoint x: 445, endPoint y: 321, distance: 47.7
click at [445, 299] on html "In Review Manitas Creativas LLC [PERSON_NAME] $3,500 $3,500 5 % 18 mo [Internal…" at bounding box center [245, 150] width 490 height 300
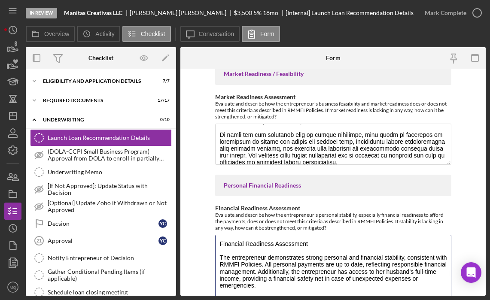
scroll to position [0, 0]
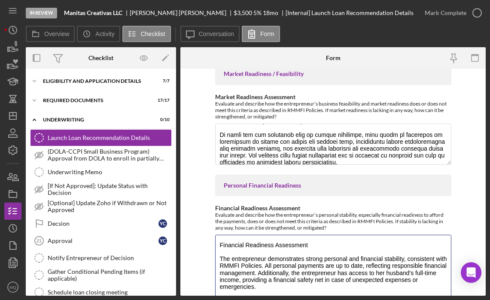
drag, startPoint x: 314, startPoint y: 245, endPoint x: 188, endPoint y: 231, distance: 126.0
click at [188, 233] on form "Withdraw or decline details (only if applicable) If the decision is to withdraw…" at bounding box center [332, 182] width 305 height 227
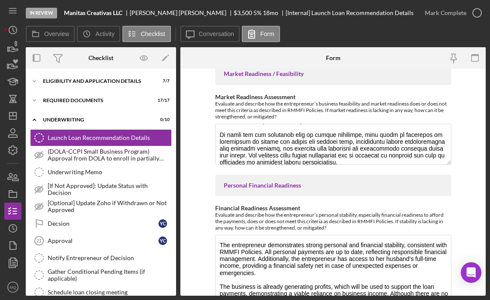
click at [465, 189] on form "Withdraw or decline details (only if applicable) If the decision is to withdraw…" at bounding box center [332, 182] width 305 height 227
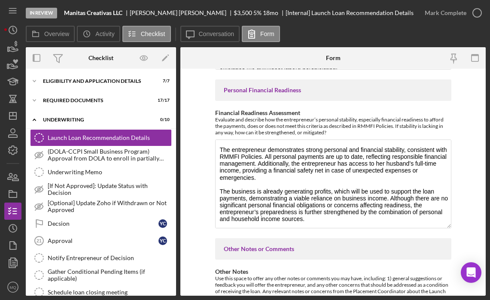
scroll to position [1313, 0]
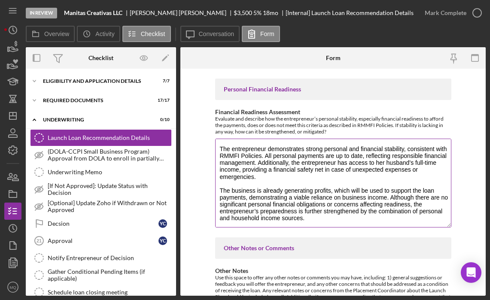
click at [220, 190] on textarea "The entrepreneur demonstrates strong personal and financial stability, consiste…" at bounding box center [333, 183] width 236 height 89
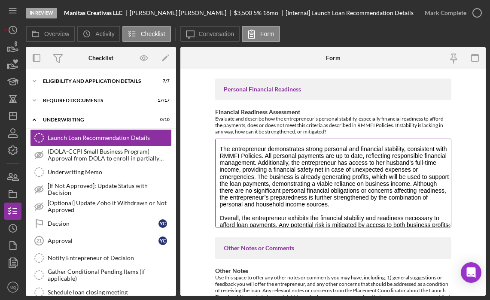
scroll to position [15, 0]
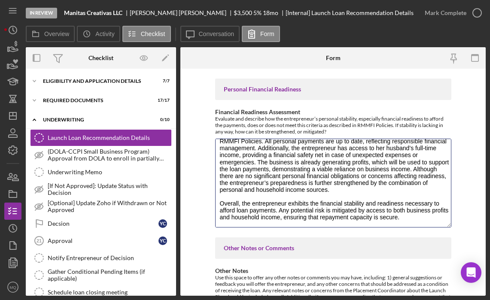
drag, startPoint x: 239, startPoint y: 203, endPoint x: 207, endPoint y: 194, distance: 33.8
click at [207, 194] on form "Withdraw or decline details (only if applicable) If the decision is to withdraw…" at bounding box center [332, 182] width 305 height 227
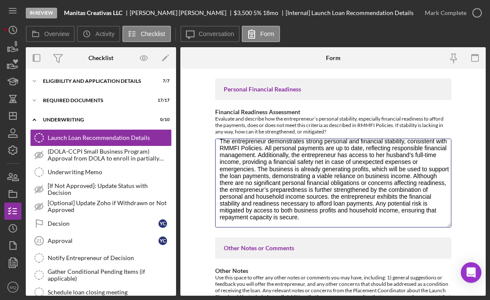
scroll to position [1, 0]
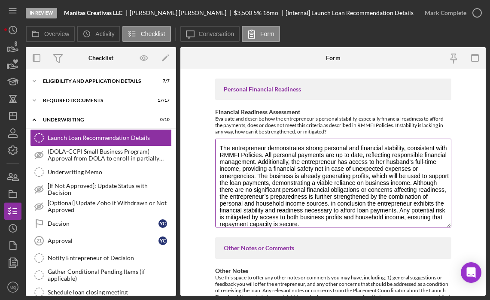
click at [345, 201] on textarea "The entrepreneur demonstrates strong personal and financial stability, consiste…" at bounding box center [333, 183] width 236 height 89
click at [345, 205] on textarea "The entrepreneur demonstrates strong personal and financial stability, consiste…" at bounding box center [333, 183] width 236 height 89
click at [399, 189] on textarea "The entrepreneur demonstrates strong personal and financial stability, consiste…" at bounding box center [333, 183] width 236 height 89
drag, startPoint x: 366, startPoint y: 203, endPoint x: 328, endPoint y: 202, distance: 38.2
click at [328, 202] on textarea "The entrepreneur demonstrates strong personal and financial stability, consiste…" at bounding box center [333, 183] width 236 height 89
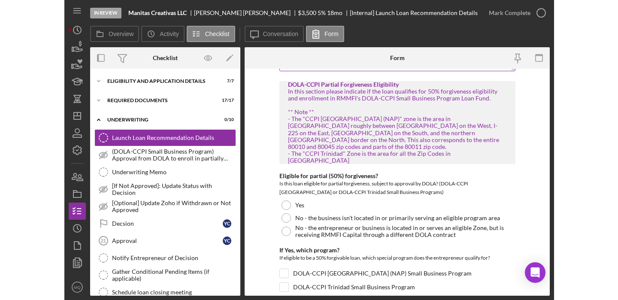
scroll to position [1594, 0]
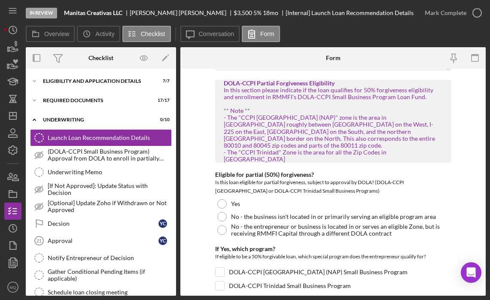
type textarea "The entrepreneur demonstrates strong personal and financial stability, consiste…"
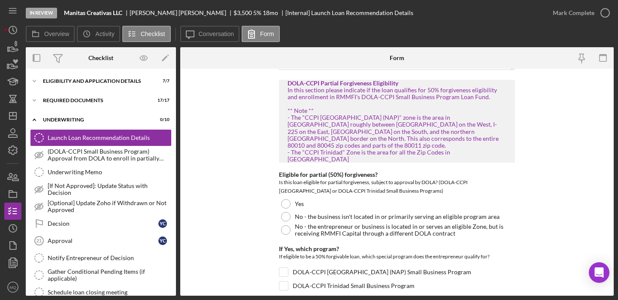
scroll to position [1630, 0]
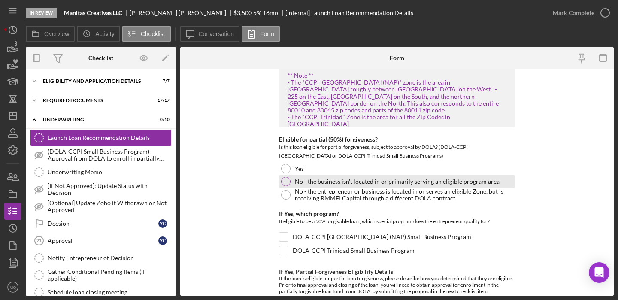
click at [283, 177] on div at bounding box center [285, 181] width 9 height 9
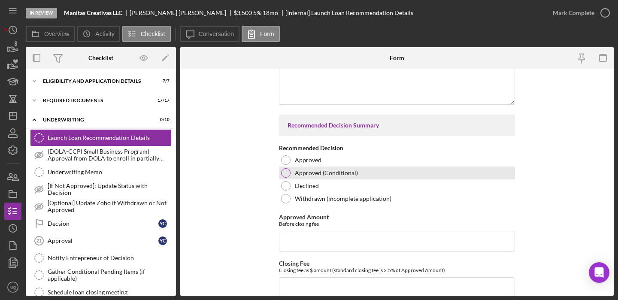
scroll to position [1898, 0]
click at [284, 167] on div at bounding box center [285, 171] width 9 height 9
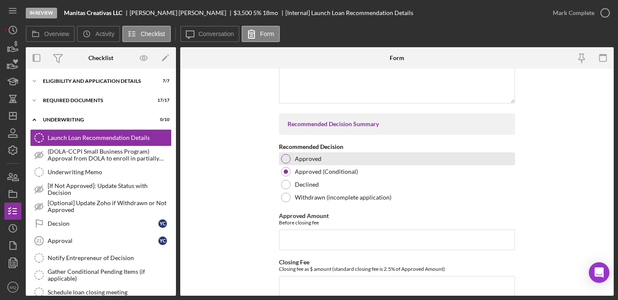
click at [288, 154] on div at bounding box center [285, 158] width 9 height 9
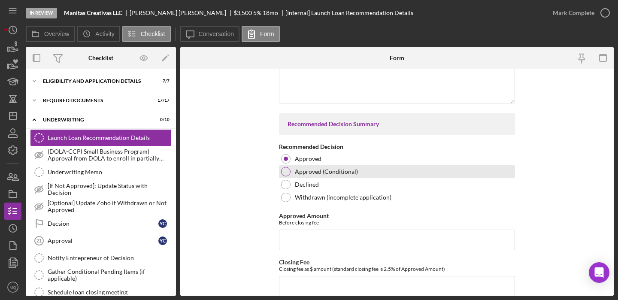
click at [282, 167] on div at bounding box center [285, 171] width 9 height 9
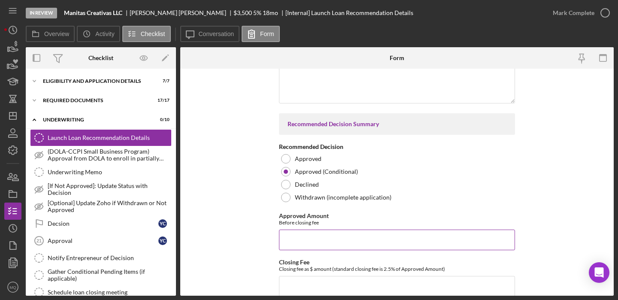
click at [333, 230] on input "Approved Amount" at bounding box center [397, 240] width 236 height 21
type input "$3,500"
click at [335, 276] on input "Closing Fee" at bounding box center [397, 286] width 236 height 21
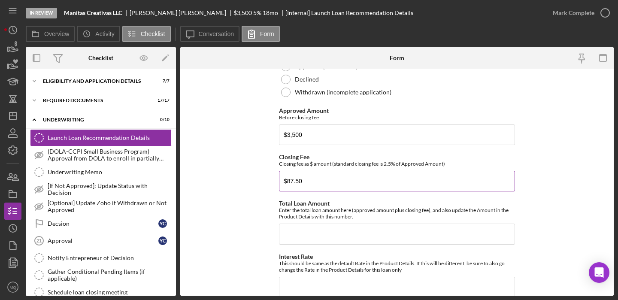
scroll to position [2006, 0]
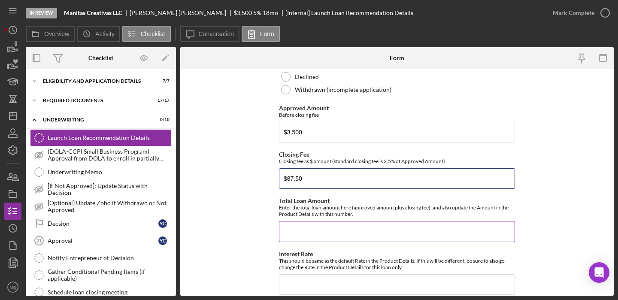
type input "$87.50"
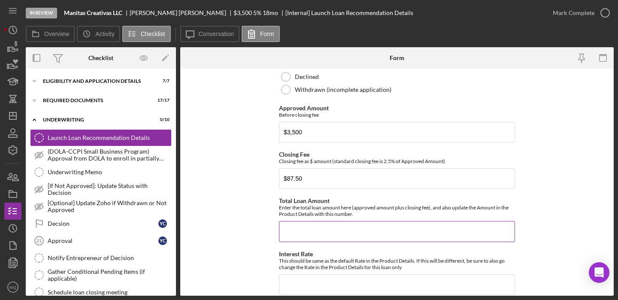
click at [326, 221] on input "Total Loan Amount" at bounding box center [397, 231] width 236 height 21
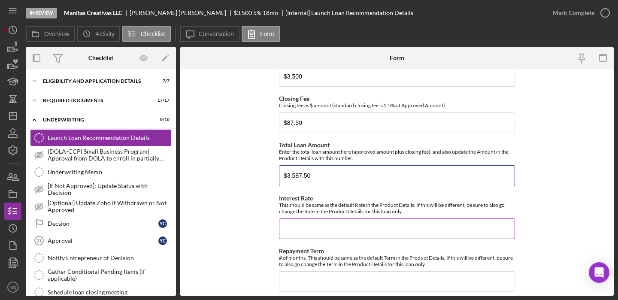
type input "$3,587.50"
click at [332, 218] on input "Interest Rate" at bounding box center [397, 228] width 236 height 21
type input "5%"
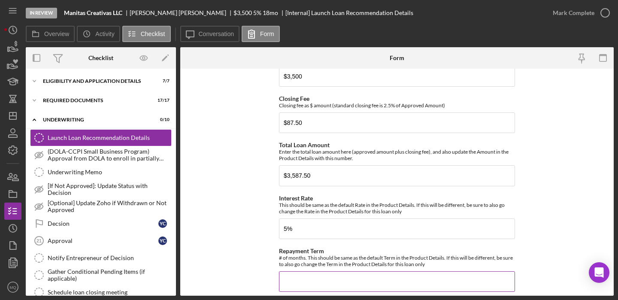
click at [315, 271] on input "Repayment Term" at bounding box center [397, 281] width 236 height 21
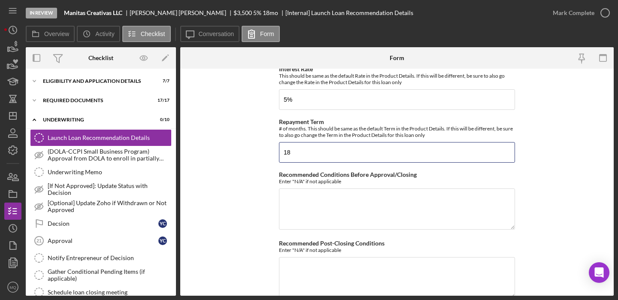
scroll to position [2192, 0]
type input "18"
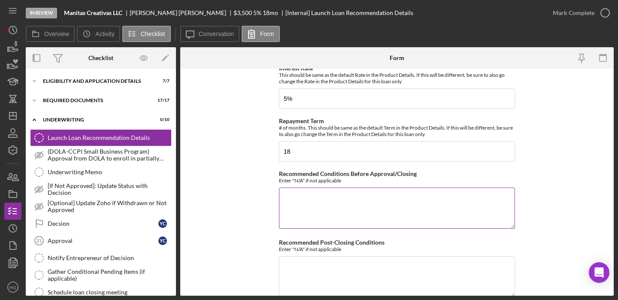
click at [344, 188] on textarea "Recommended Conditions Before Approval/Closing" at bounding box center [397, 208] width 236 height 41
type textarea "n"
type textarea "M"
type textarea "N/A"
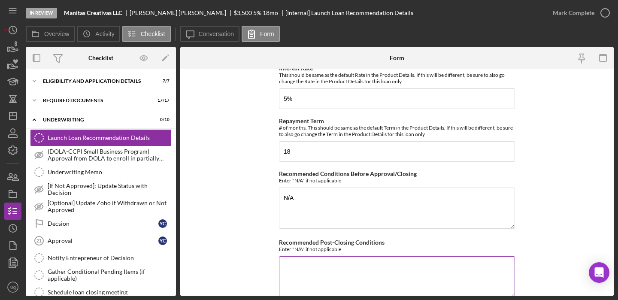
click at [361, 256] on textarea "Recommended Post-Closing Conditions" at bounding box center [397, 276] width 236 height 41
paste textarea "We request an exception for the 2024 and 2025 business tax returns. These retur…"
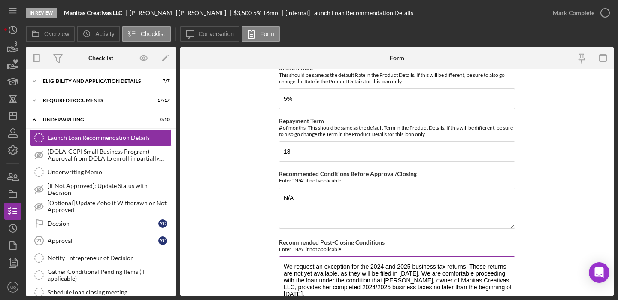
click at [346, 256] on textarea "We request an exception for the 2024 and 2025 business tax returns. These retur…" at bounding box center [397, 276] width 236 height 41
click at [350, 256] on textarea "We request an exception for the 2024 and 2025 business tax returns. These retur…" at bounding box center [397, 276] width 236 height 41
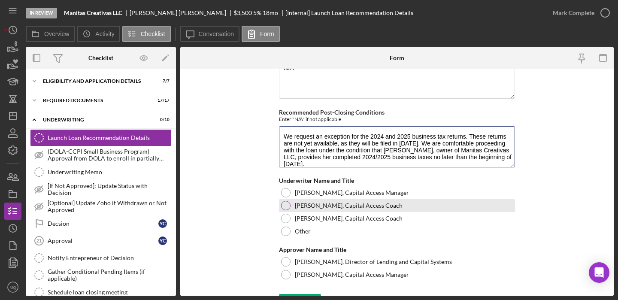
scroll to position [2322, 0]
type textarea "We request an exception for the 2024 and 2025 business tax returns. These retur…"
click at [284, 200] on div at bounding box center [285, 204] width 9 height 9
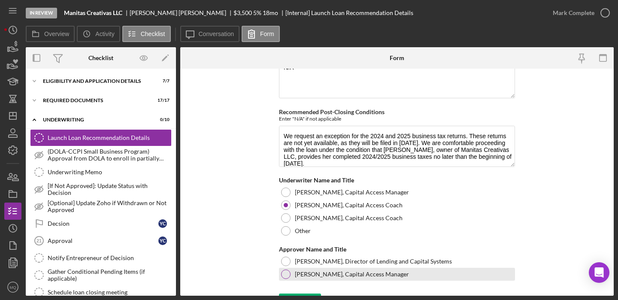
click at [284, 269] on div at bounding box center [285, 273] width 9 height 9
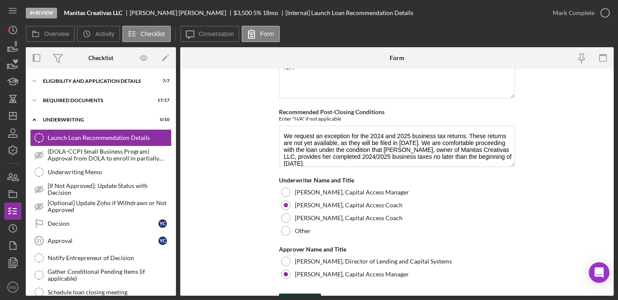
click at [311, 293] on button "Save" at bounding box center [300, 301] width 42 height 17
click at [12, 266] on icon "button" at bounding box center [12, 262] width 21 height 21
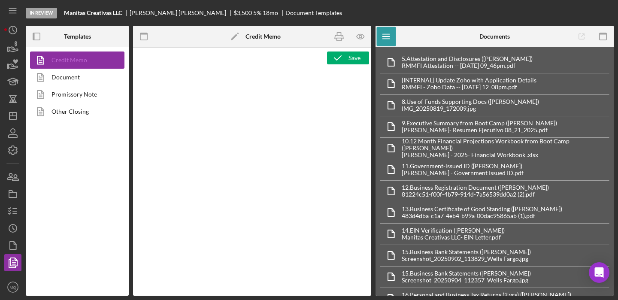
type textarea "<p style="margin-bottom: 0; line-height: normal; text-align: left; padding-left…"
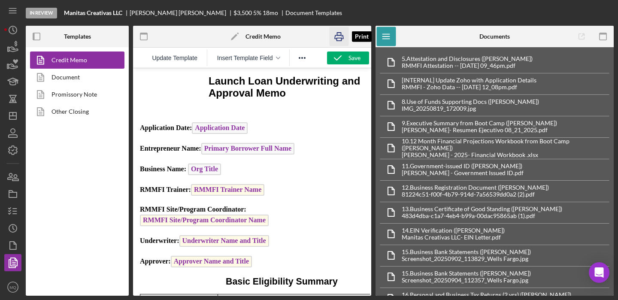
click at [337, 39] on icon "button" at bounding box center [339, 36] width 19 height 19
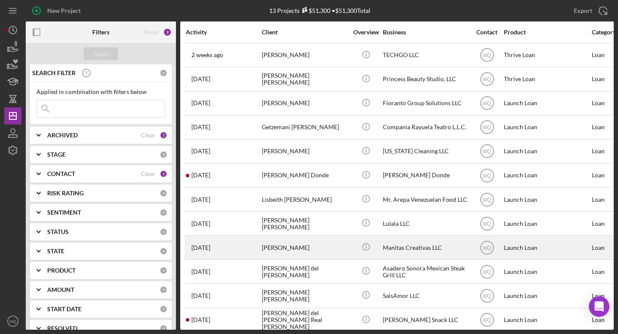
click at [299, 242] on div "[PERSON_NAME]" at bounding box center [305, 247] width 86 height 23
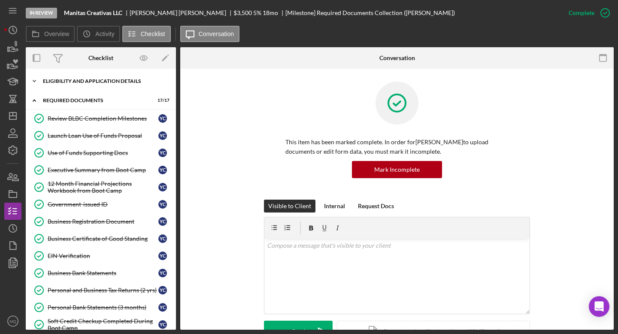
click at [124, 76] on div "Icon/Expander Eligibility and Application Details 7 / 7" at bounding box center [101, 81] width 150 height 17
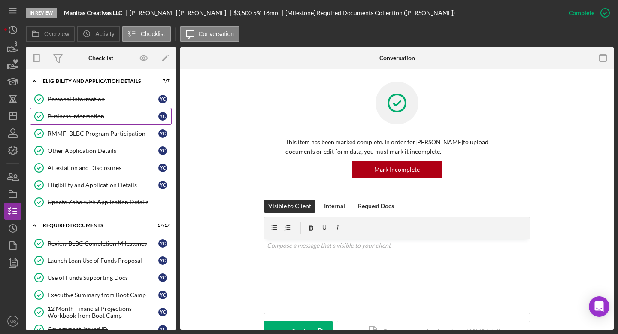
click at [75, 114] on div "Business Information" at bounding box center [103, 116] width 111 height 7
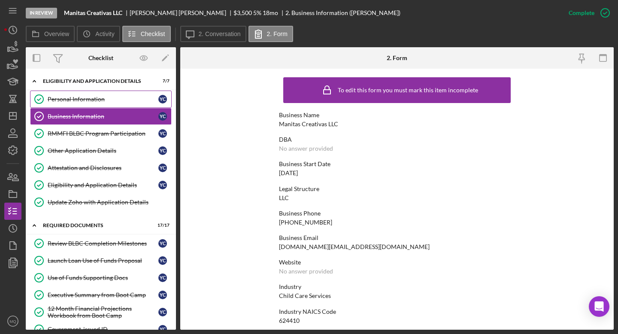
click at [89, 97] on div "Personal Information" at bounding box center [103, 99] width 111 height 7
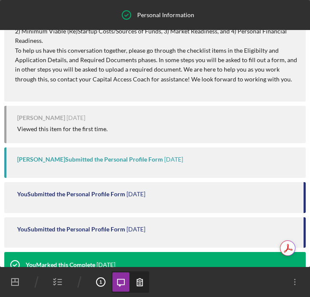
scroll to position [293, 0]
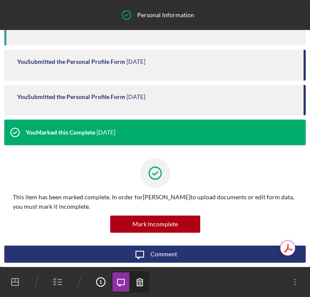
click at [141, 283] on icon "button" at bounding box center [140, 282] width 6 height 7
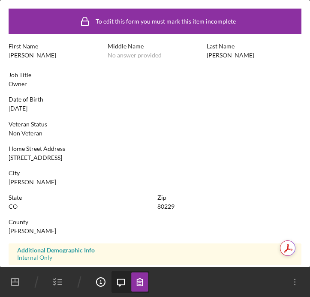
click at [51, 286] on icon "button" at bounding box center [57, 282] width 21 height 21
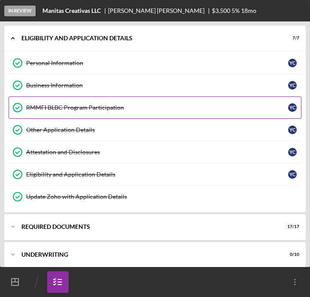
click at [102, 105] on div "RMMFI BLBC Program Participation" at bounding box center [157, 107] width 262 height 7
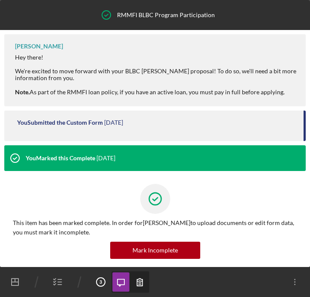
scroll to position [9, 0]
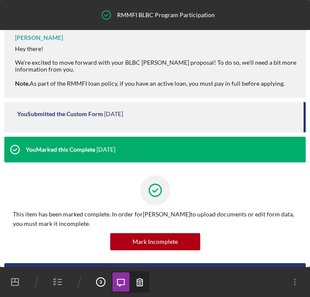
click at [140, 281] on icon "button" at bounding box center [139, 282] width 19 height 19
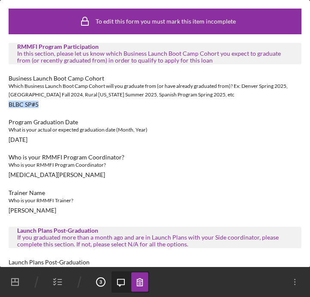
drag, startPoint x: 39, startPoint y: 106, endPoint x: 3, endPoint y: 106, distance: 36.5
click at [3, 106] on div "To edit this form you must mark this item incomplete RMMFI Program Participatio…" at bounding box center [155, 257] width 310 height 515
copy div "BLBC SP#5"
click at [54, 284] on polyline "button" at bounding box center [55, 284] width 2 height 1
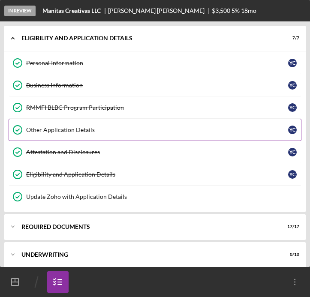
click at [95, 132] on div "Other Application Details" at bounding box center [157, 130] width 262 height 7
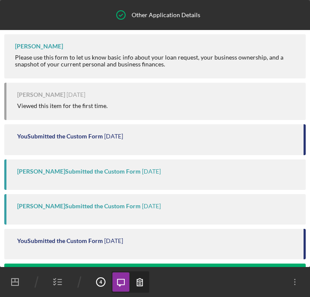
scroll to position [127, 0]
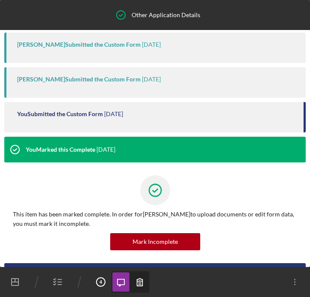
click at [135, 284] on icon "button" at bounding box center [139, 282] width 19 height 19
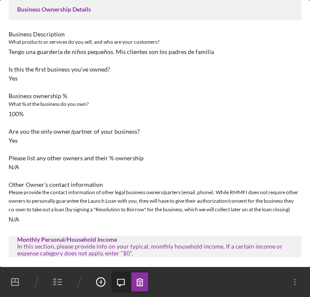
scroll to position [175, 0]
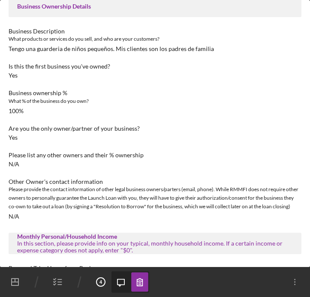
click at [60, 284] on icon "button" at bounding box center [57, 282] width 21 height 21
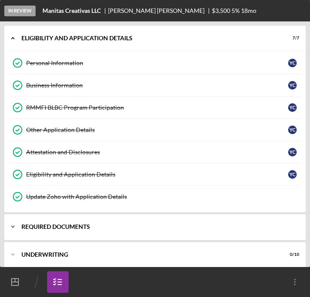
click at [67, 229] on div "Required Documents" at bounding box center [158, 226] width 274 height 5
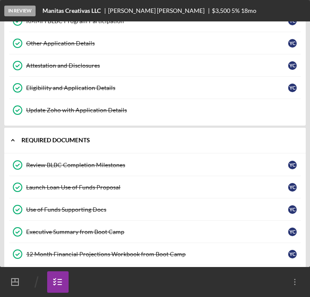
scroll to position [87, 0]
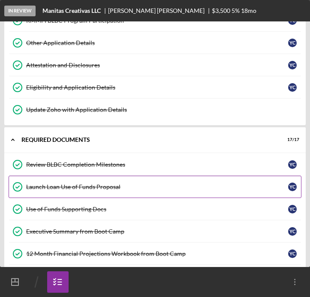
click at [105, 189] on div "Launch Loan Use of Funds Proposal" at bounding box center [157, 187] width 262 height 7
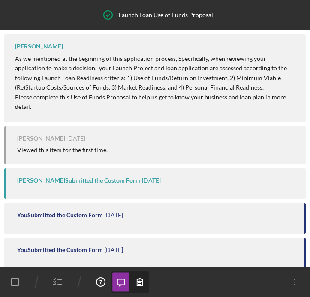
scroll to position [127, 0]
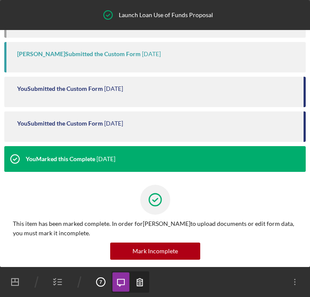
click at [139, 286] on icon "button" at bounding box center [140, 282] width 6 height 7
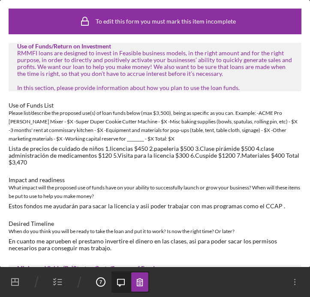
scroll to position [13, 0]
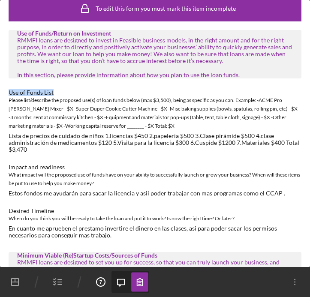
drag, startPoint x: 9, startPoint y: 92, endPoint x: 56, endPoint y: 91, distance: 47.2
click at [56, 91] on div "Use of Funds List" at bounding box center [155, 92] width 293 height 7
copy div "Use of Funds List"
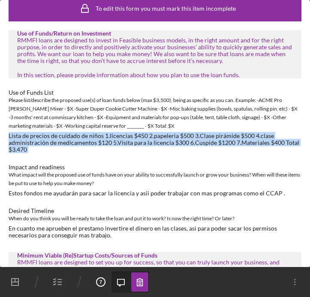
drag, startPoint x: 7, startPoint y: 134, endPoint x: 39, endPoint y: 156, distance: 38.3
copy div "Lista de precios de cuidado de niños 1.licencias $450 2.papeleria $500 3.Clase …"
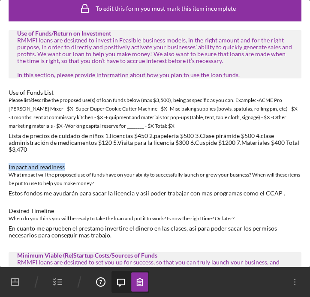
drag, startPoint x: 9, startPoint y: 168, endPoint x: 68, endPoint y: 167, distance: 59.2
click at [68, 167] on div "Impact and readiness" at bounding box center [155, 167] width 293 height 7
copy div "Impact and readiness"
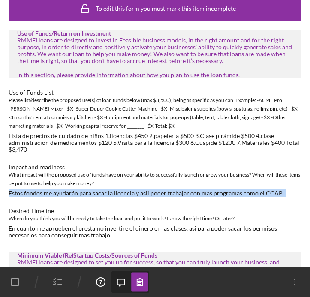
drag, startPoint x: 7, startPoint y: 192, endPoint x: 284, endPoint y: 197, distance: 276.8
copy div "Estos fondos me ayudarán para sacar la licencia y asii poder trabajar con mas p…"
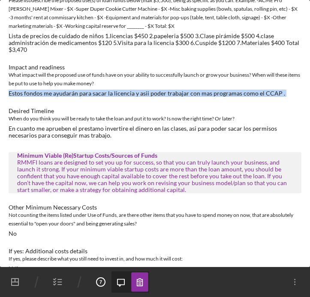
scroll to position [117, 0]
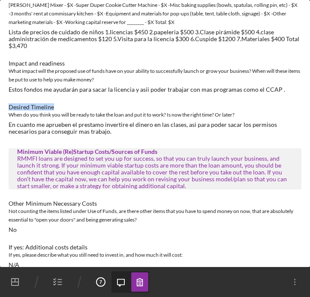
drag, startPoint x: 9, startPoint y: 105, endPoint x: 64, endPoint y: 106, distance: 55.4
click at [65, 107] on div "Desired Timeline" at bounding box center [155, 107] width 293 height 7
copy div "Desired Timeline"
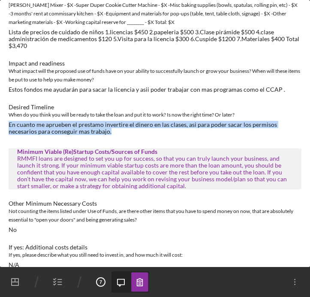
drag, startPoint x: 7, startPoint y: 125, endPoint x: 88, endPoint y: 134, distance: 81.2
copy div "En cuanto me aprueben el prestamo invertire el dinero en las clases, asi para p…"
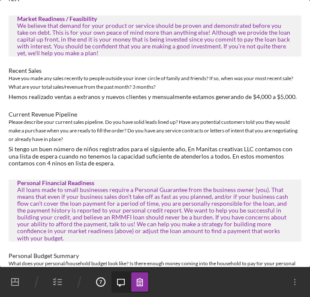
scroll to position [251, 0]
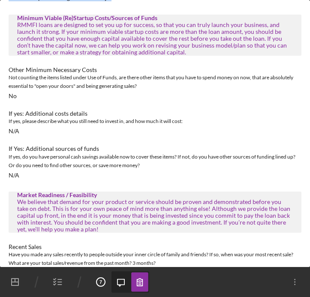
click at [56, 286] on icon "button" at bounding box center [57, 282] width 21 height 21
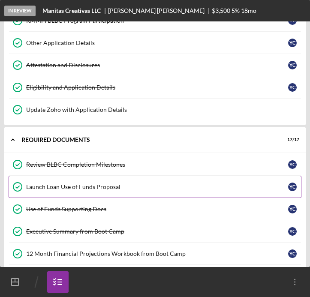
click at [106, 192] on link "Launch Loan Use of Funds Proposal Launch Loan Use of Funds Proposal Y C" at bounding box center [155, 187] width 293 height 22
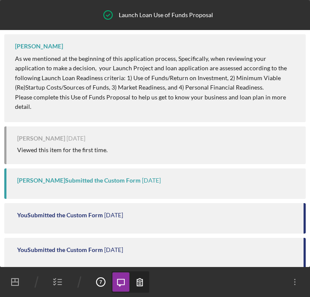
scroll to position [127, 0]
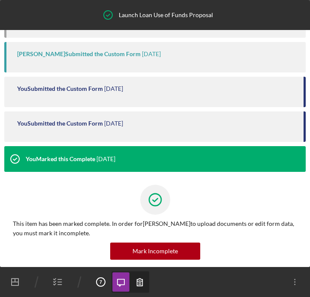
click at [142, 281] on icon "button" at bounding box center [140, 282] width 6 height 7
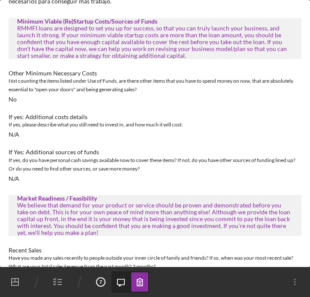
scroll to position [245, 0]
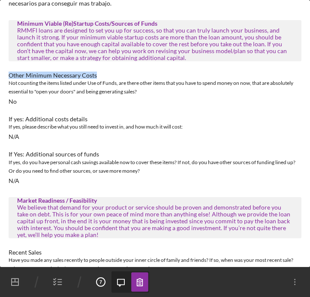
drag, startPoint x: 8, startPoint y: 76, endPoint x: 98, endPoint y: 77, distance: 90.1
click at [98, 77] on div "Other Minimum Necessary Costs" at bounding box center [155, 75] width 293 height 7
copy div "Other Minimum Necessary Costs"
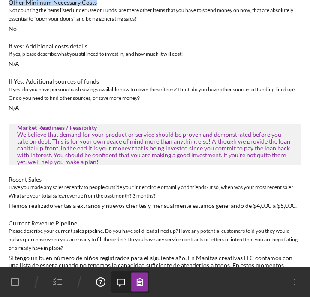
scroll to position [320, 0]
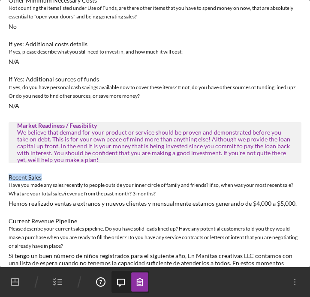
drag, startPoint x: 8, startPoint y: 178, endPoint x: 48, endPoint y: 178, distance: 39.9
click at [48, 178] on div "To edit this form you must mark this item incomplete Use of Funds/Return on Inv…" at bounding box center [155, 114] width 310 height 868
copy div "Recent Sales"
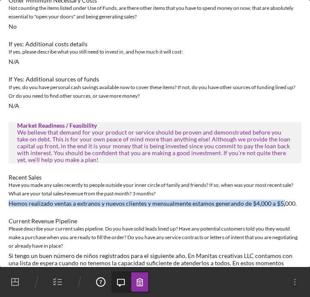
drag, startPoint x: 9, startPoint y: 206, endPoint x: 284, endPoint y: 207, distance: 274.2
click at [284, 207] on div "Hemos realizado ventas a extranos y nuevos clientes y mensualmente estamos gene…" at bounding box center [153, 203] width 288 height 7
copy div "Hemos realizado ventas a extranos y nuevos clientes y mensualmente estamos gene…"
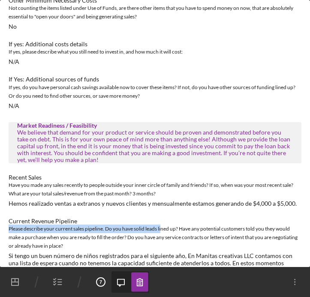
click at [161, 225] on div "Please describe your current sales pipeline. Do you have solid leads lined up? …" at bounding box center [155, 238] width 293 height 26
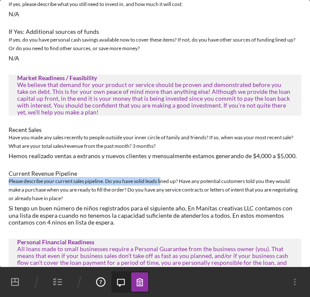
scroll to position [396, 0]
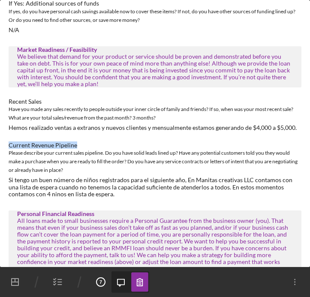
drag, startPoint x: 9, startPoint y: 145, endPoint x: 75, endPoint y: 142, distance: 66.1
click at [80, 145] on div "Current Revenue Pipeline" at bounding box center [155, 145] width 293 height 7
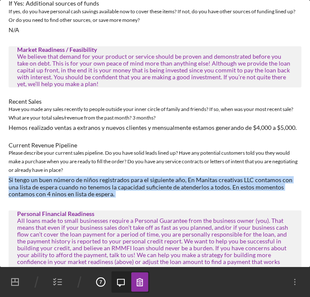
drag, startPoint x: 9, startPoint y: 182, endPoint x: 99, endPoint y: 200, distance: 92.2
click at [100, 200] on div "Use of Funds/Return on Investment RMMFI loans are designed to invest in Feasibl…" at bounding box center [155, 51] width 293 height 808
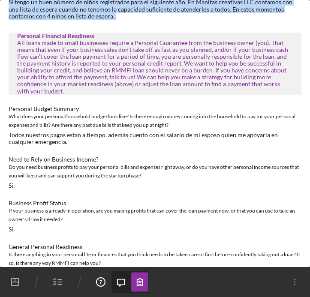
scroll to position [575, 0]
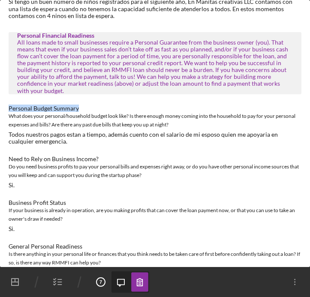
drag, startPoint x: 10, startPoint y: 100, endPoint x: 93, endPoint y: 102, distance: 83.3
click at [93, 105] on div "Personal Budget Summary" at bounding box center [155, 108] width 293 height 7
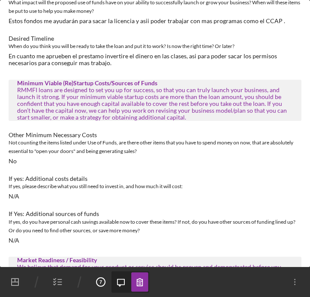
scroll to position [67, 0]
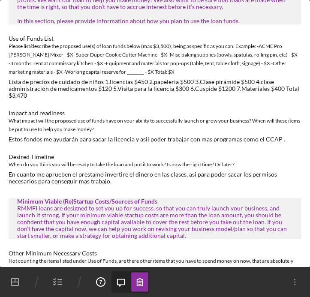
click at [61, 280] on line "button" at bounding box center [60, 280] width 4 height 0
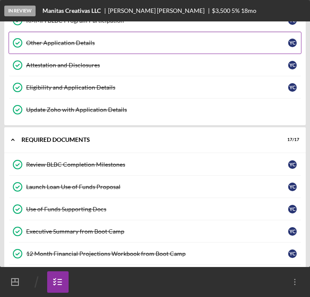
click at [113, 48] on link "Other Application Details Other Application Details Y C" at bounding box center [155, 43] width 293 height 22
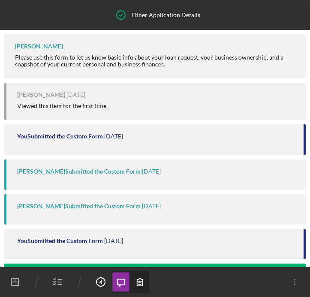
scroll to position [127, 0]
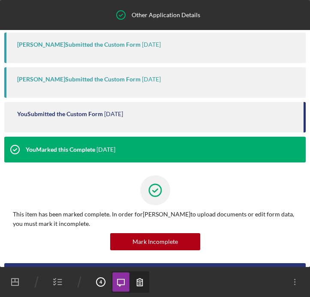
click at [140, 279] on icon "button" at bounding box center [140, 282] width 6 height 7
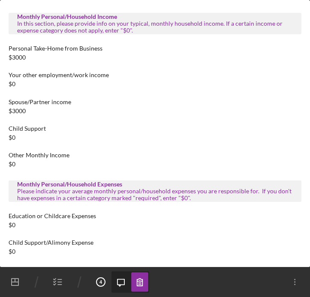
scroll to position [393, 0]
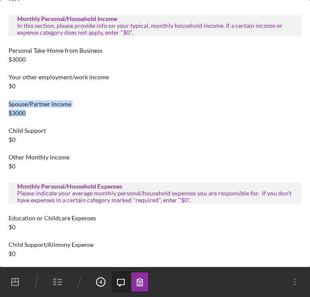
drag, startPoint x: 7, startPoint y: 102, endPoint x: 67, endPoint y: 116, distance: 61.3
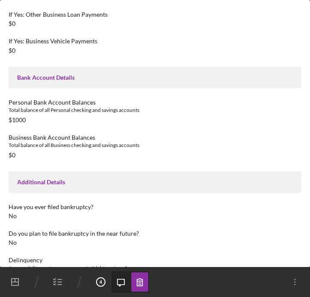
scroll to position [1173, 0]
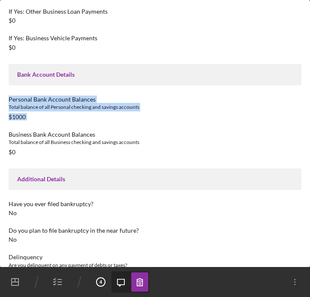
drag, startPoint x: 9, startPoint y: 100, endPoint x: 34, endPoint y: 121, distance: 32.3
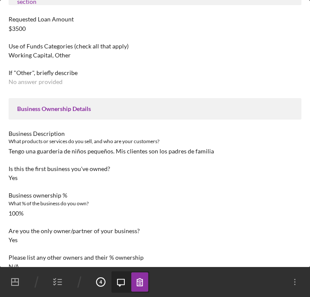
scroll to position [0, 0]
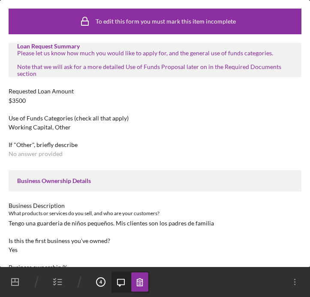
click at [59, 286] on icon "button" at bounding box center [57, 282] width 21 height 21
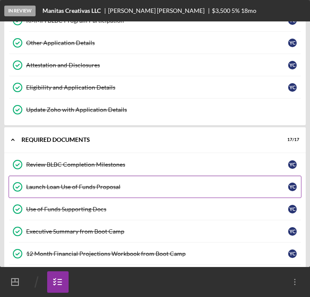
click at [116, 183] on link "Launch Loan Use of Funds Proposal Launch Loan Use of Funds Proposal Y C" at bounding box center [155, 187] width 293 height 22
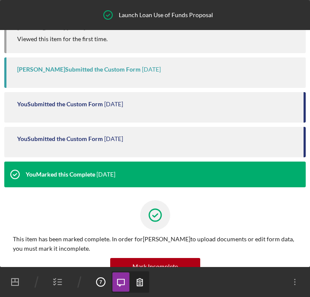
scroll to position [144, 0]
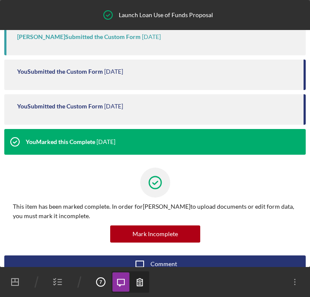
click at [141, 285] on icon "button" at bounding box center [140, 282] width 6 height 7
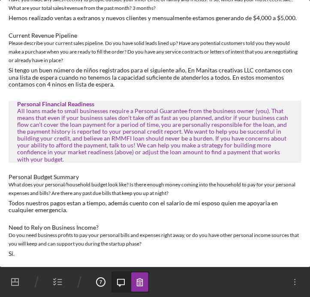
scroll to position [507, 0]
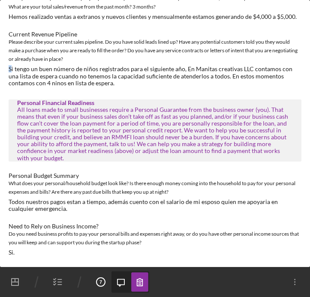
click at [12, 68] on div "Si tengo un buen número de niños registrados para el siguiente año, En Manitas …" at bounding box center [155, 76] width 293 height 21
drag, startPoint x: 8, startPoint y: 36, endPoint x: 81, endPoint y: 33, distance: 73.0
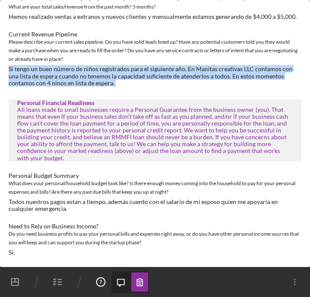
drag, startPoint x: 8, startPoint y: 70, endPoint x: 113, endPoint y: 88, distance: 106.2
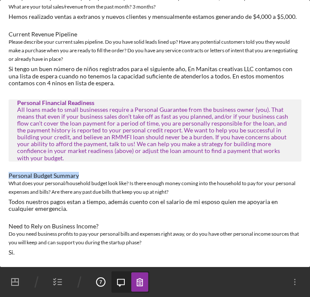
drag, startPoint x: 9, startPoint y: 167, endPoint x: 81, endPoint y: 168, distance: 71.2
click at [81, 172] on div "Personal Budget Summary" at bounding box center [155, 175] width 293 height 7
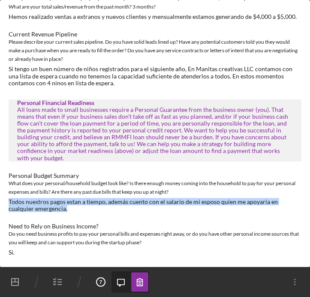
drag, startPoint x: 6, startPoint y: 195, endPoint x: 42, endPoint y: 200, distance: 37.3
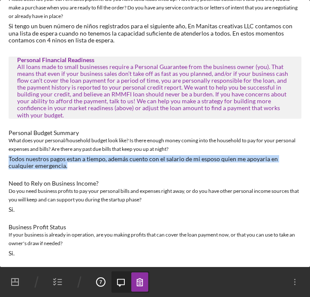
scroll to position [552, 0]
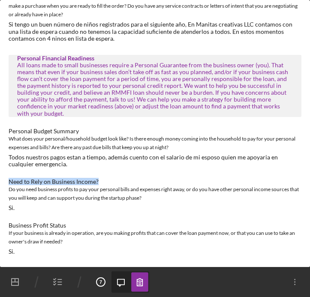
drag, startPoint x: 9, startPoint y: 172, endPoint x: 103, endPoint y: 172, distance: 93.1
click at [103, 178] on div "Need to Rely on Business Income?" at bounding box center [155, 181] width 293 height 7
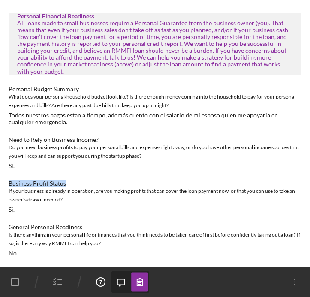
drag, startPoint x: 8, startPoint y: 175, endPoint x: 69, endPoint y: 177, distance: 60.5
drag, startPoint x: 9, startPoint y: 217, endPoint x: 94, endPoint y: 221, distance: 85.9
click at [95, 224] on div "General Personal Readiness" at bounding box center [155, 227] width 293 height 7
